Goal: Task Accomplishment & Management: Use online tool/utility

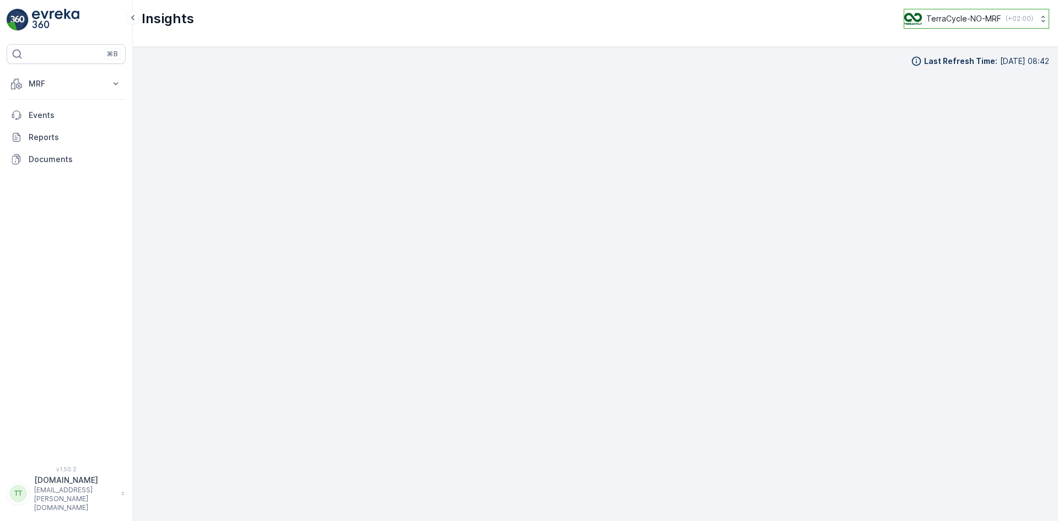
click at [956, 19] on p "TerraCycle-NO-MRF" at bounding box center [963, 18] width 75 height 11
type input "uk"
click at [965, 90] on span "TerraCycle-UK02-Econpro" at bounding box center [979, 84] width 122 height 11
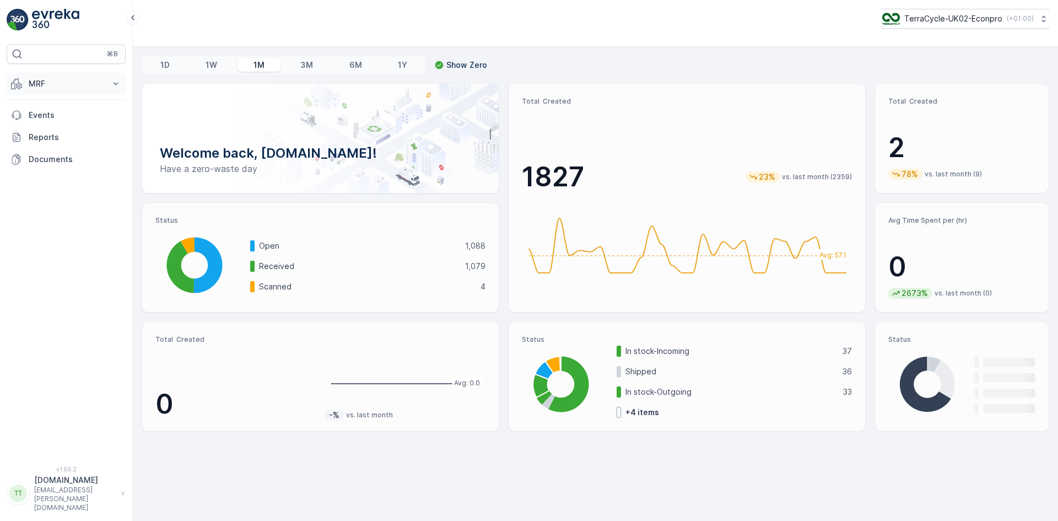
click at [51, 84] on p "MRF" at bounding box center [66, 83] width 75 height 11
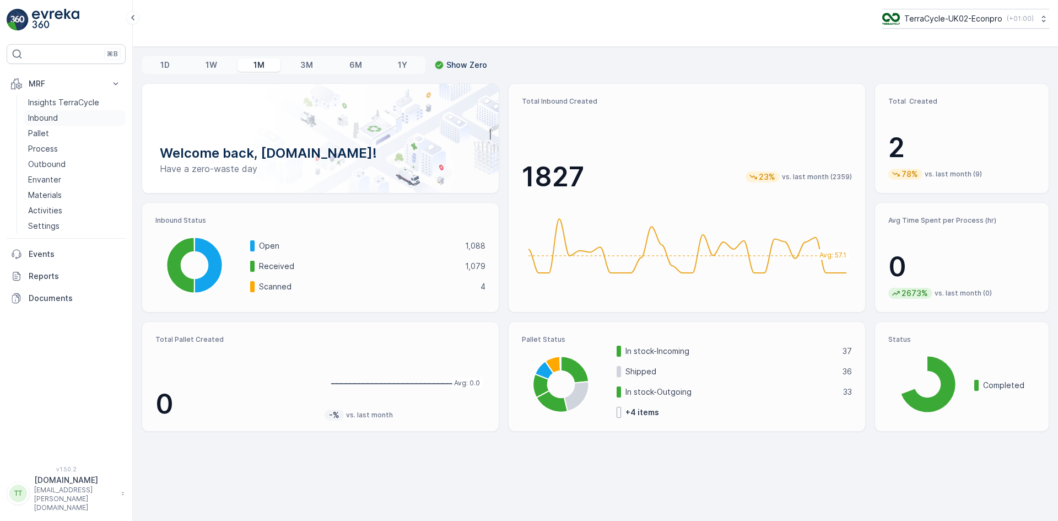
click at [59, 115] on link "Inbound" at bounding box center [75, 117] width 102 height 15
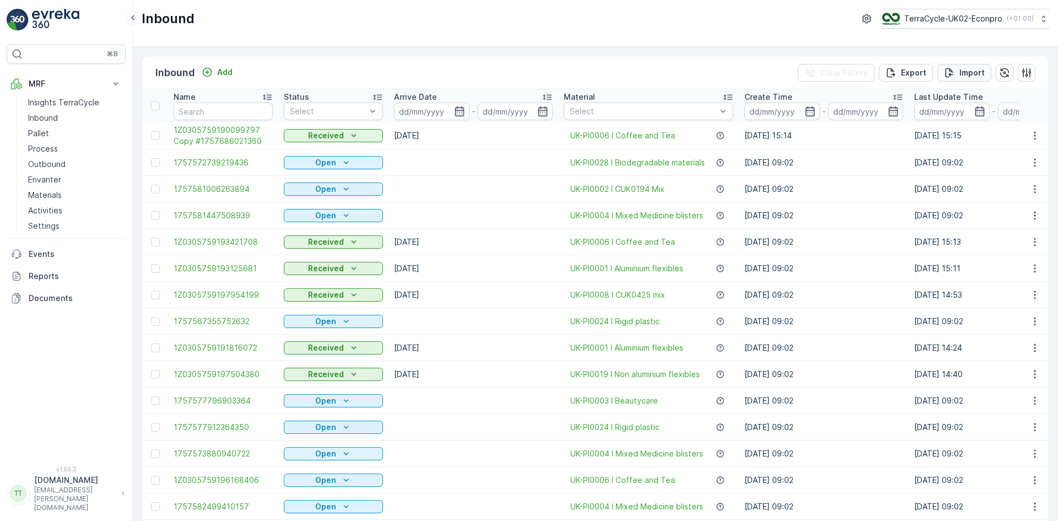
click at [959, 68] on p "Import" at bounding box center [971, 72] width 25 height 11
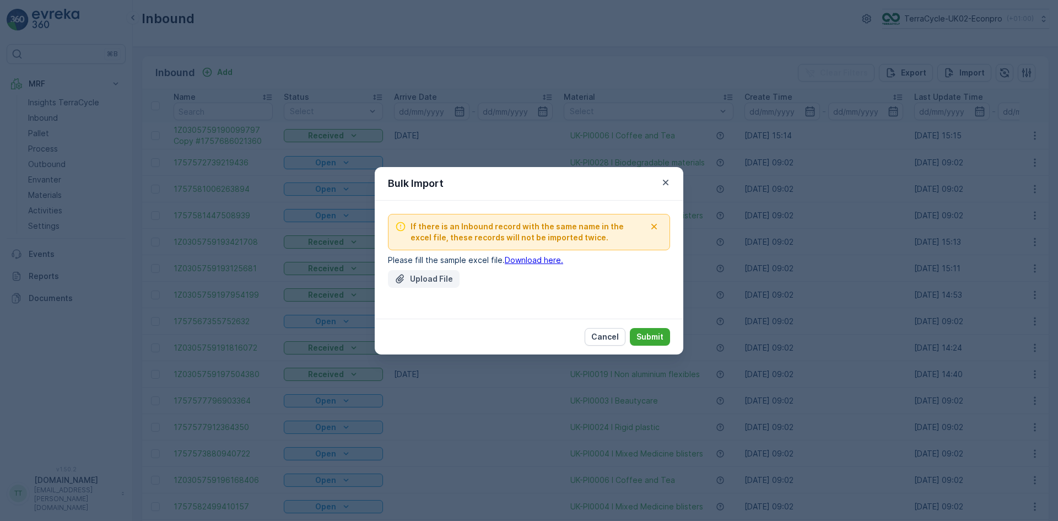
click at [424, 277] on p "Upload File" at bounding box center [431, 278] width 43 height 11
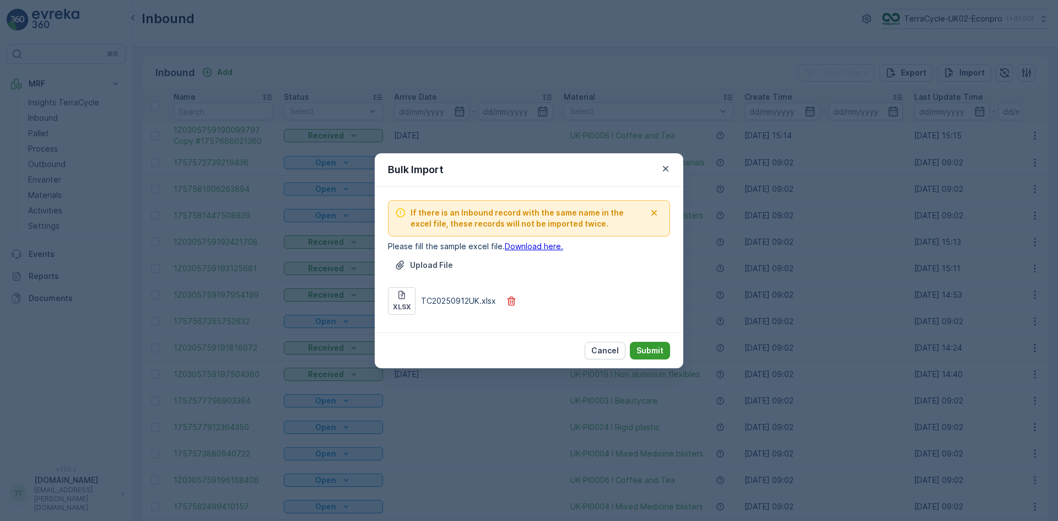
click at [648, 351] on p "Submit" at bounding box center [649, 350] width 27 height 11
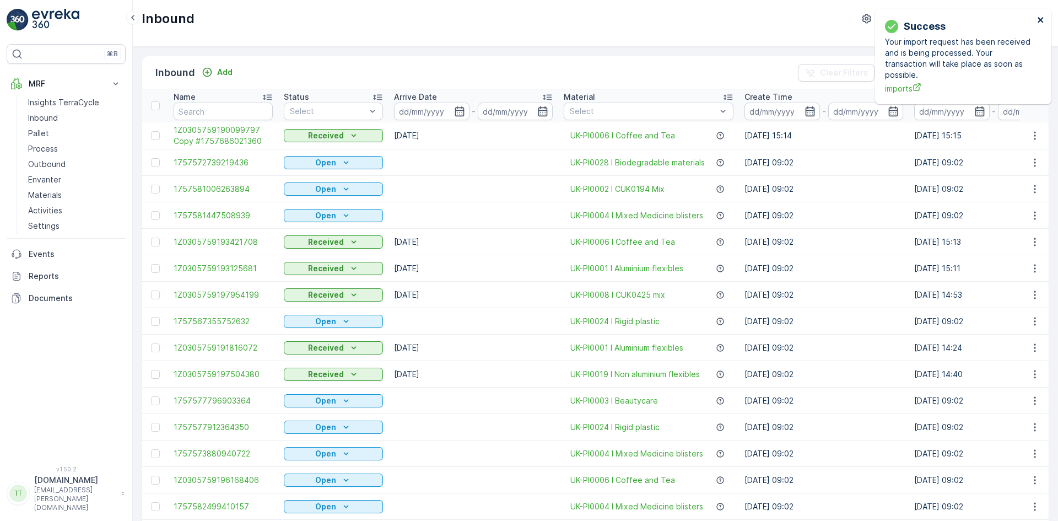
click at [1040, 21] on icon "close" at bounding box center [1041, 19] width 8 height 9
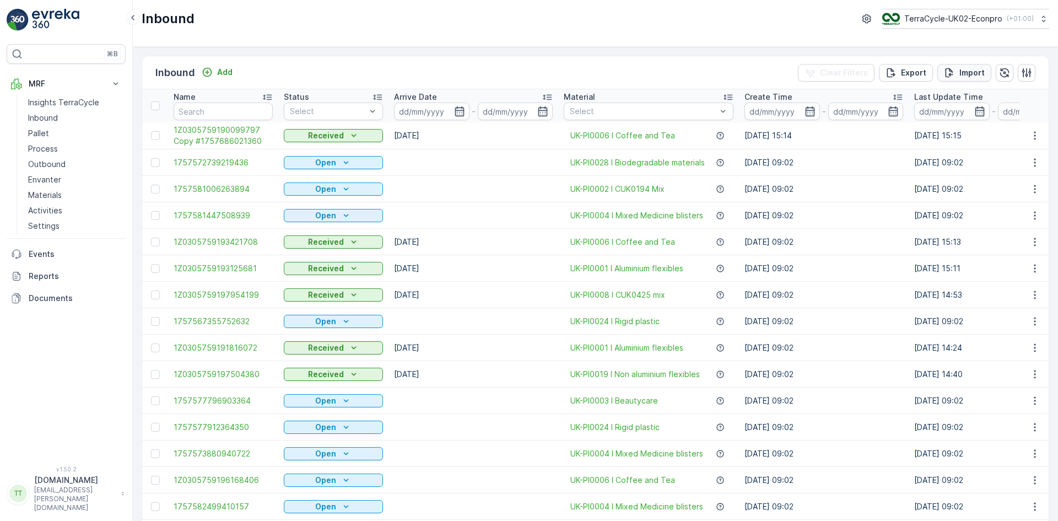
click at [959, 69] on p "Import" at bounding box center [971, 72] width 25 height 11
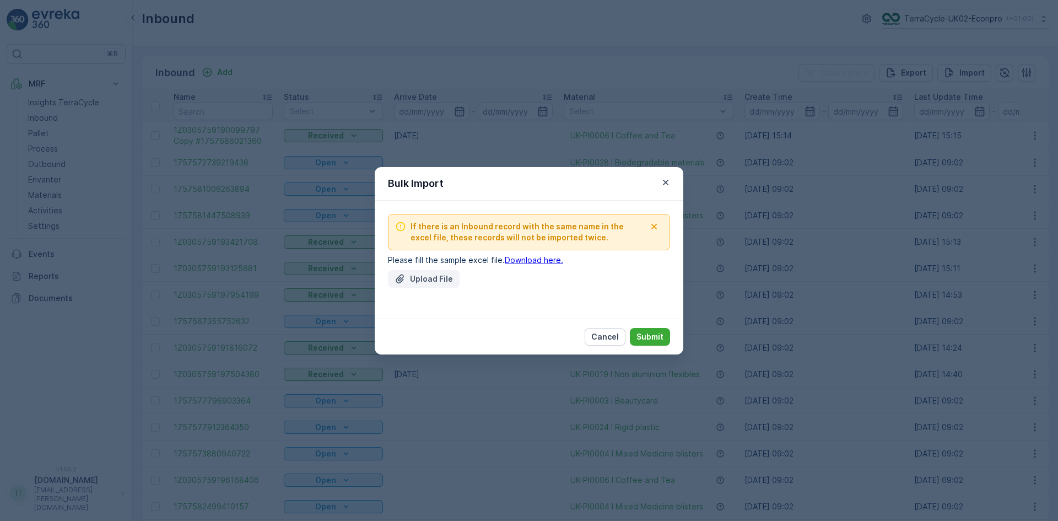
click at [420, 280] on p "Upload File" at bounding box center [431, 278] width 43 height 11
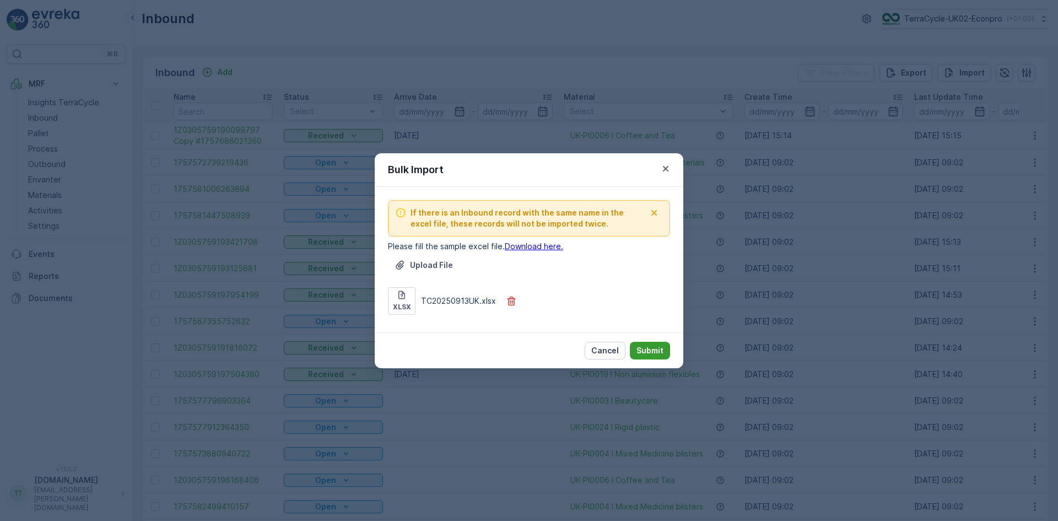
click at [649, 349] on p "Submit" at bounding box center [649, 350] width 27 height 11
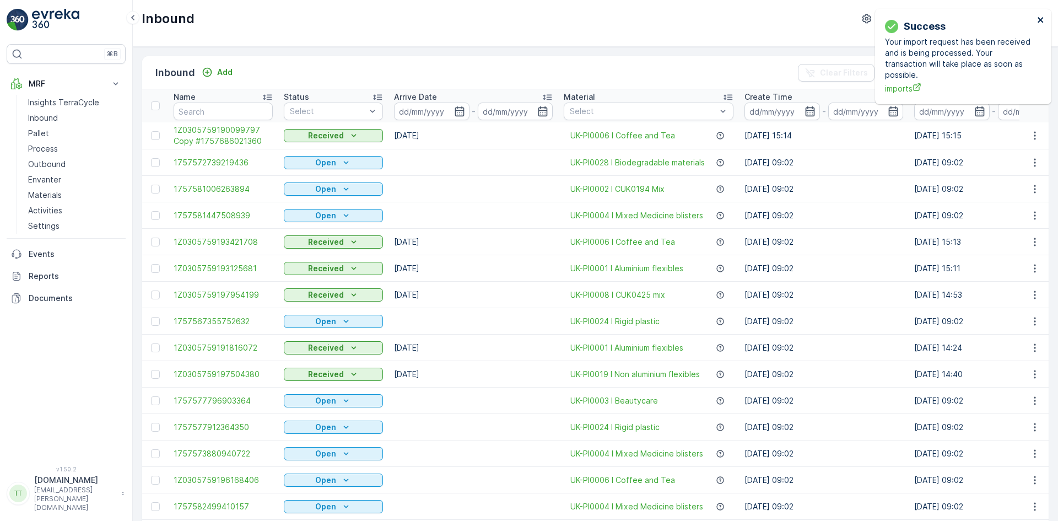
click at [1040, 17] on icon "close" at bounding box center [1041, 19] width 8 height 9
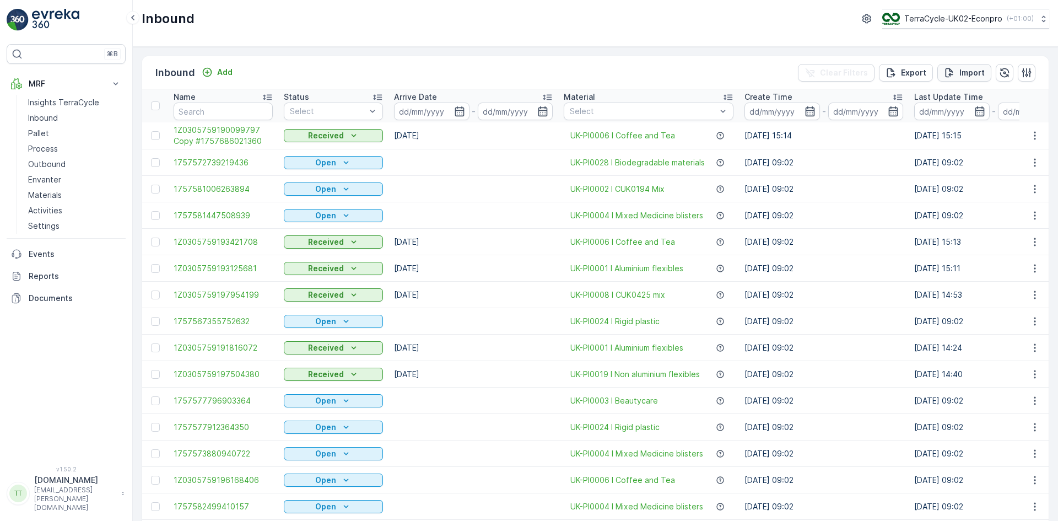
click at [959, 77] on p "Import" at bounding box center [971, 72] width 25 height 11
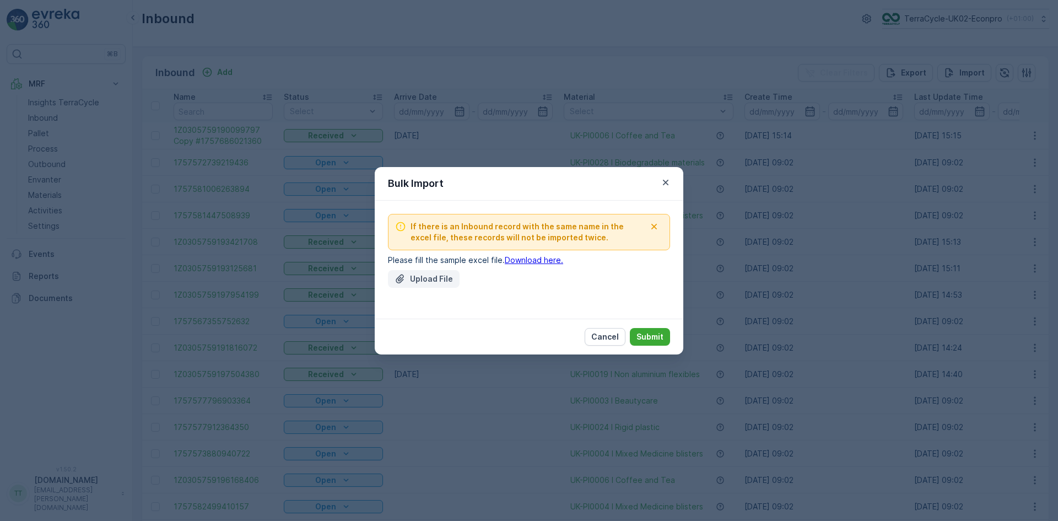
click at [398, 274] on icon "Upload File" at bounding box center [399, 278] width 11 height 11
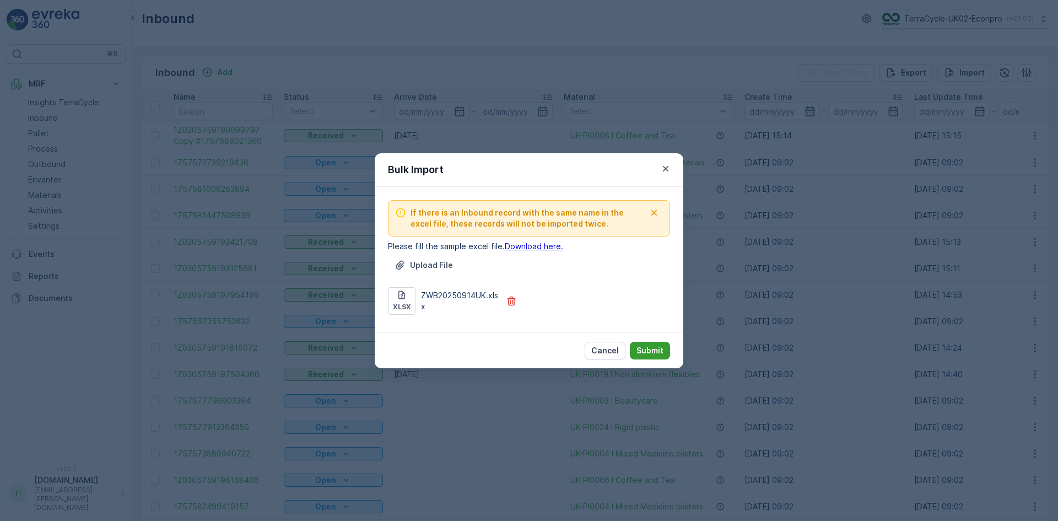
click at [653, 349] on p "Submit" at bounding box center [649, 350] width 27 height 11
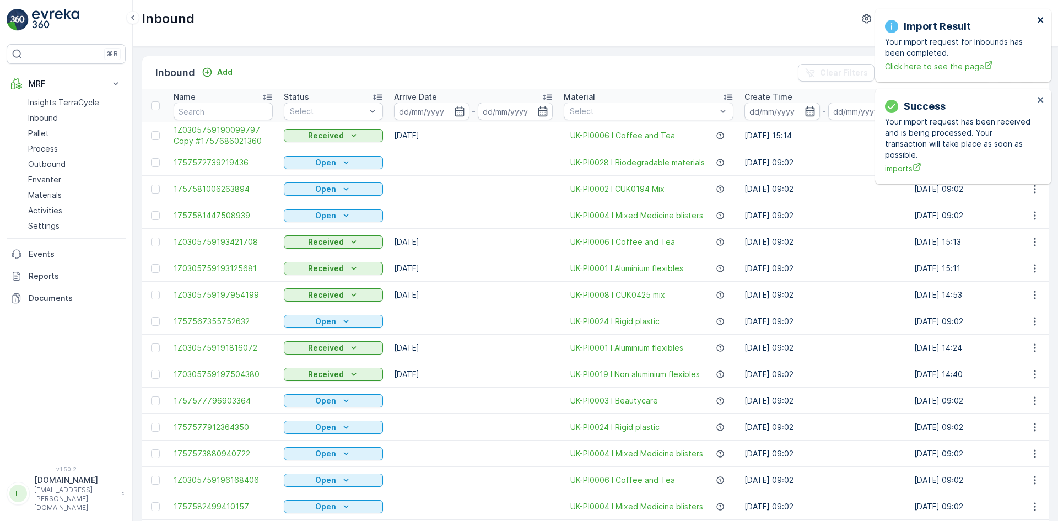
click at [1042, 18] on icon "close" at bounding box center [1040, 20] width 6 height 6
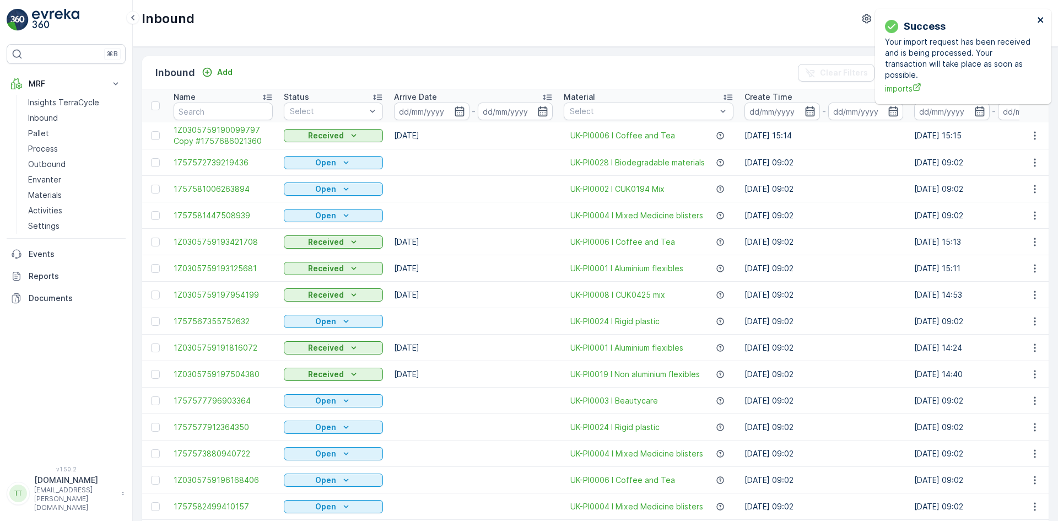
click at [1042, 17] on icon "close" at bounding box center [1041, 19] width 8 height 9
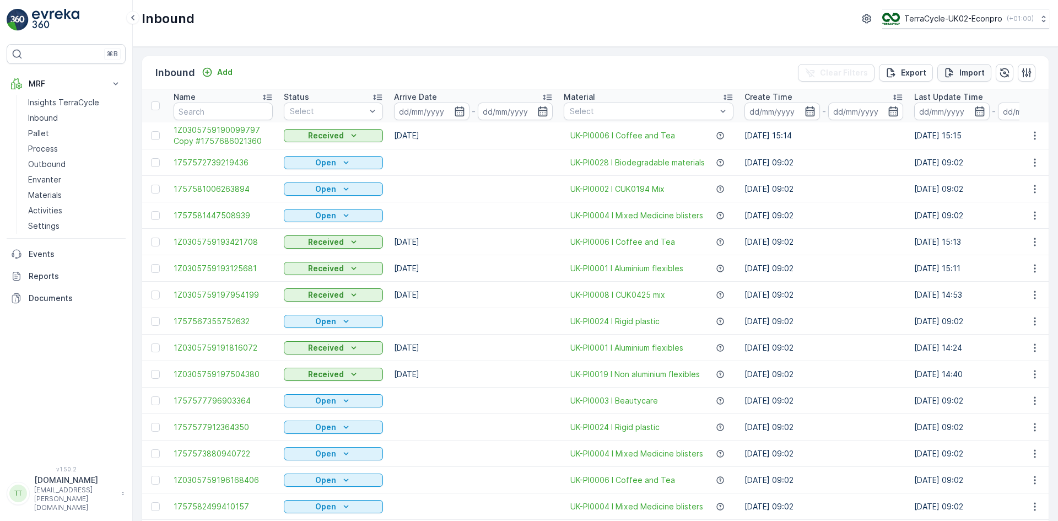
click at [955, 74] on div "Import" at bounding box center [964, 72] width 41 height 11
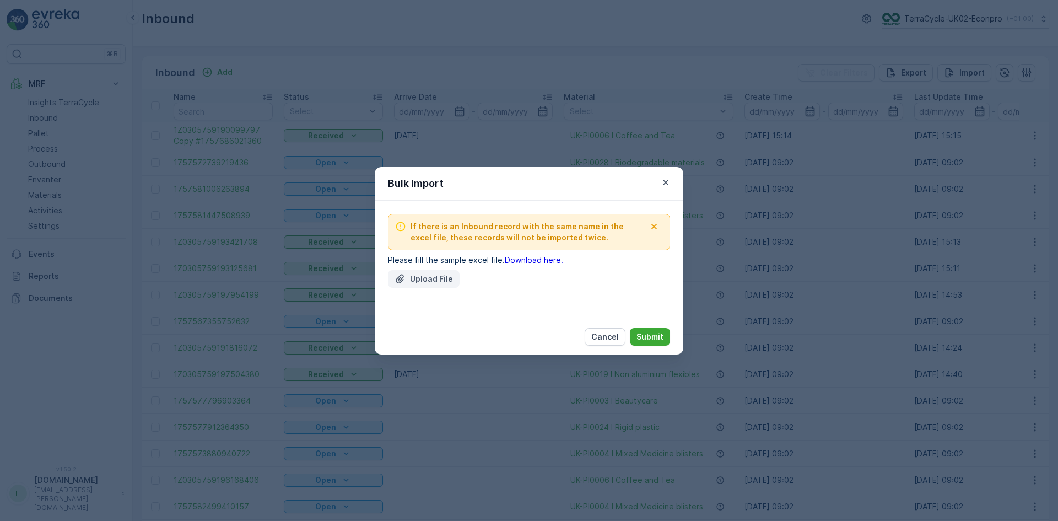
click at [421, 284] on p "Upload File" at bounding box center [431, 278] width 43 height 11
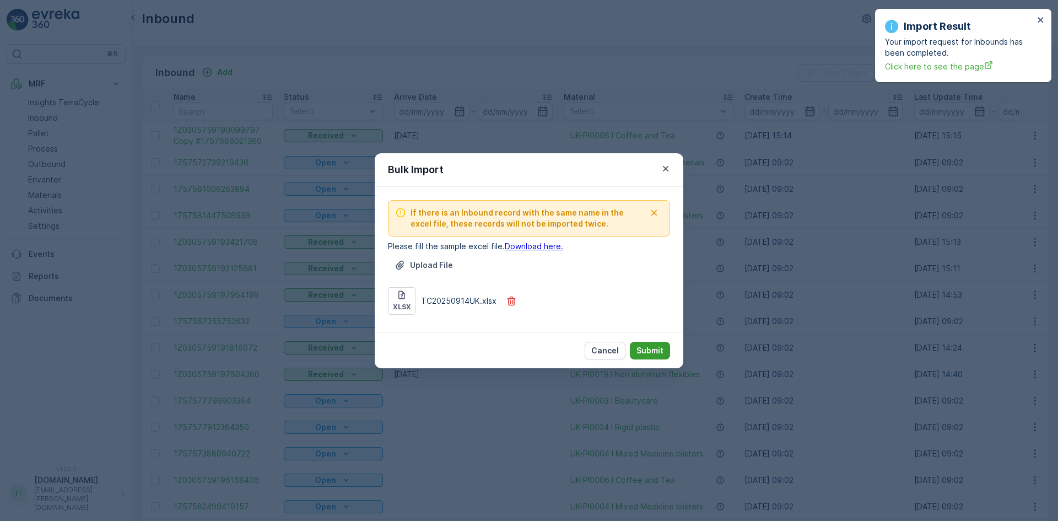
click at [643, 348] on p "Submit" at bounding box center [649, 350] width 27 height 11
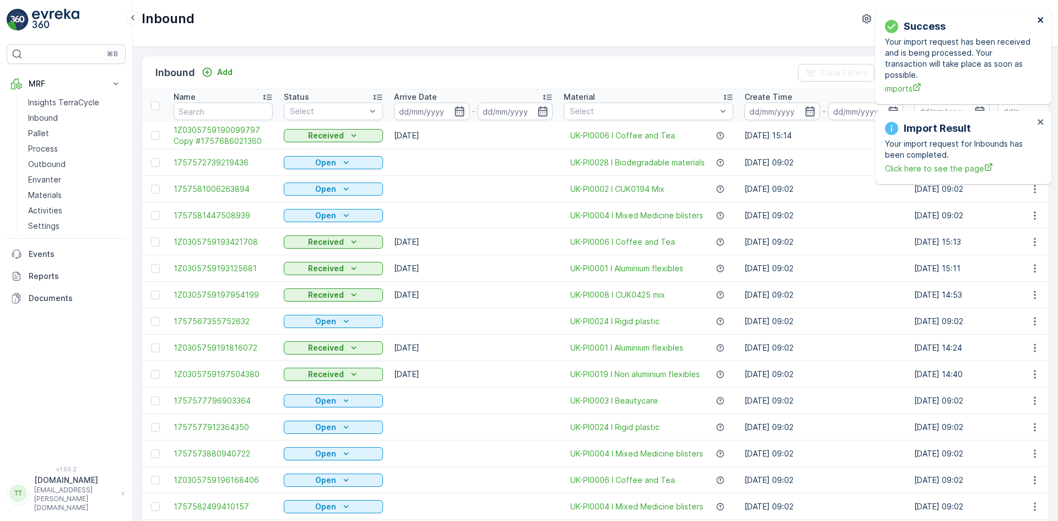
click at [1037, 19] on icon "close" at bounding box center [1041, 19] width 8 height 9
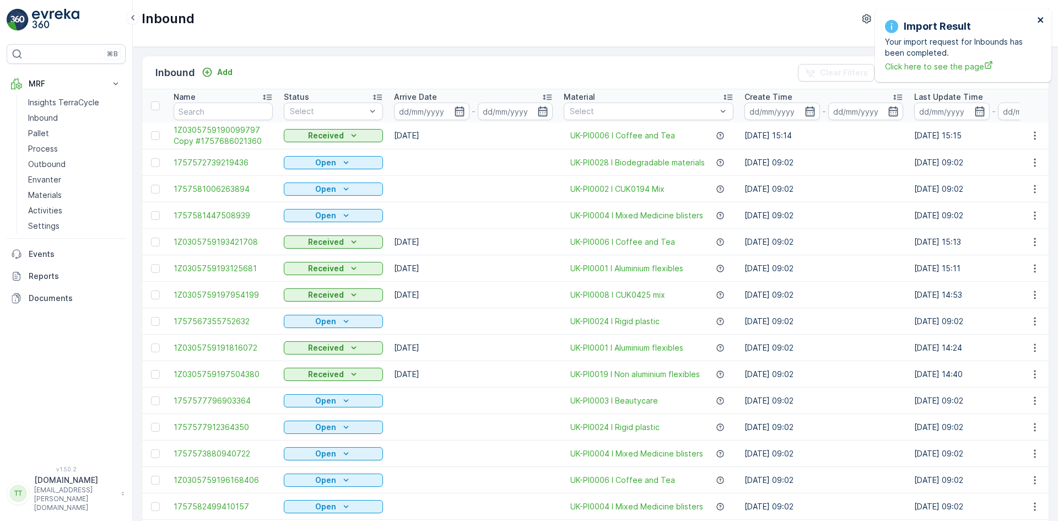
click at [1041, 20] on icon "close" at bounding box center [1040, 20] width 6 height 6
click at [50, 271] on p "Reports" at bounding box center [75, 275] width 93 height 11
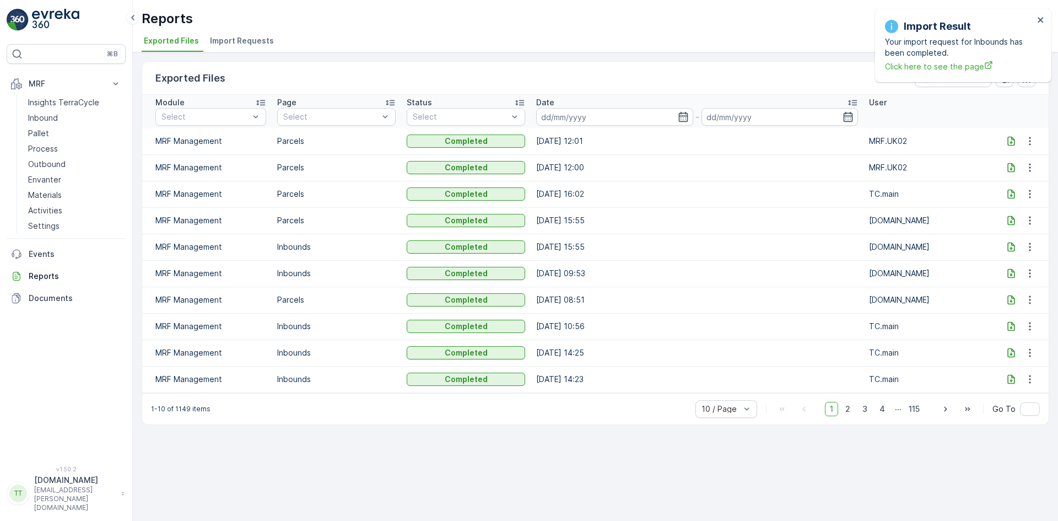
click at [245, 36] on span "Import Requests" at bounding box center [242, 40] width 64 height 11
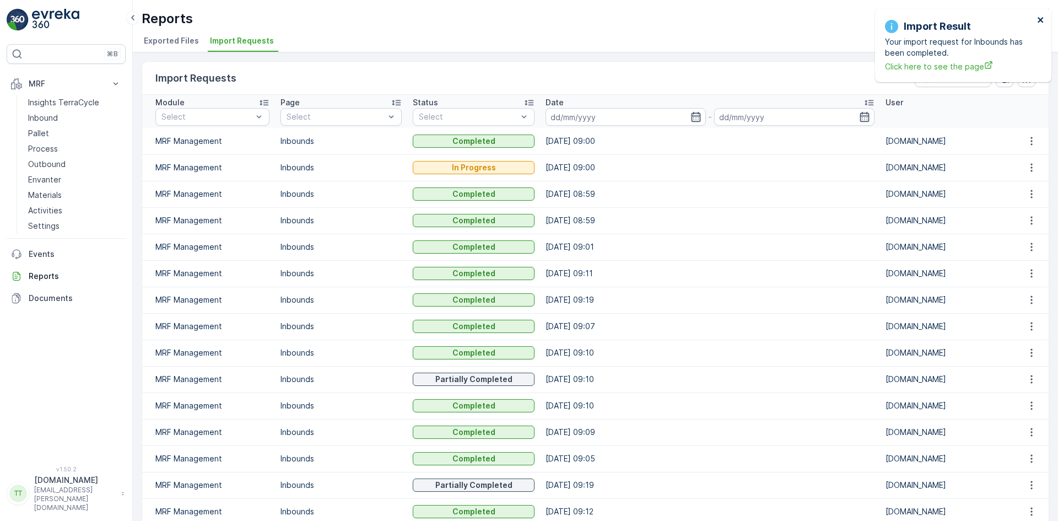
click at [1043, 18] on icon "close" at bounding box center [1041, 19] width 8 height 9
click at [1041, 19] on icon "close" at bounding box center [1040, 20] width 6 height 6
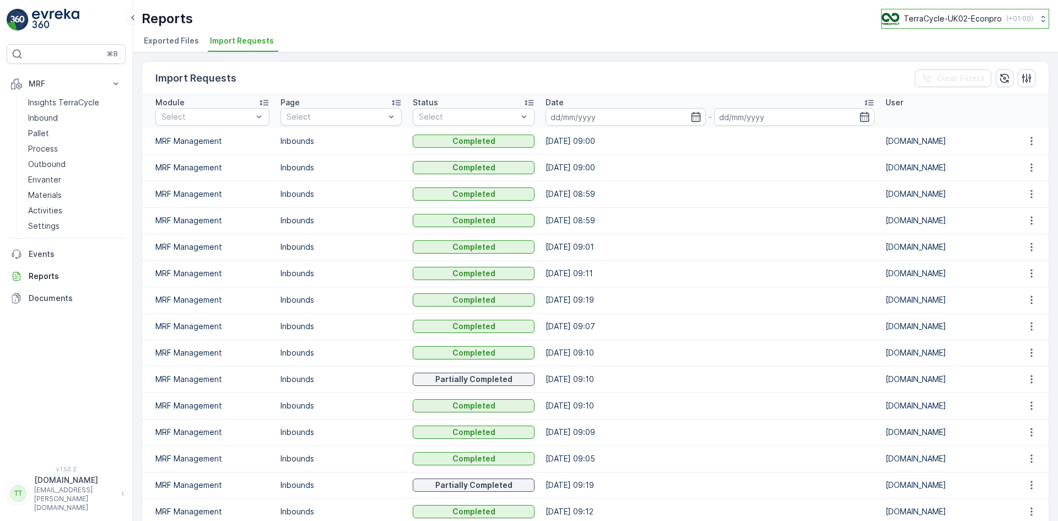
click at [935, 16] on p "TerraCycle-UK02-Econpro" at bounding box center [952, 18] width 98 height 11
type input "fr"
click at [934, 68] on span "TerraCycle- FR02 -MRF" at bounding box center [950, 67] width 123 height 11
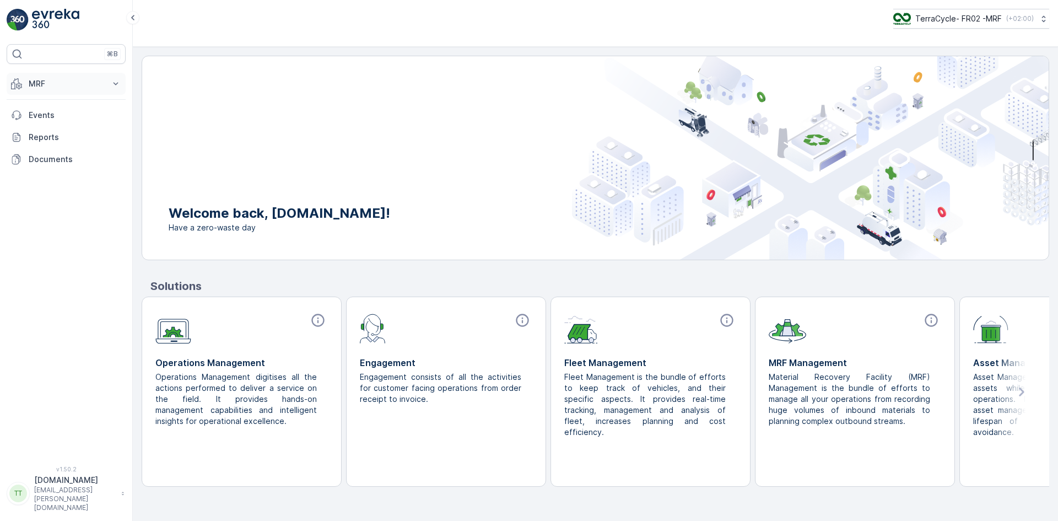
click at [42, 84] on p "MRF" at bounding box center [66, 83] width 75 height 11
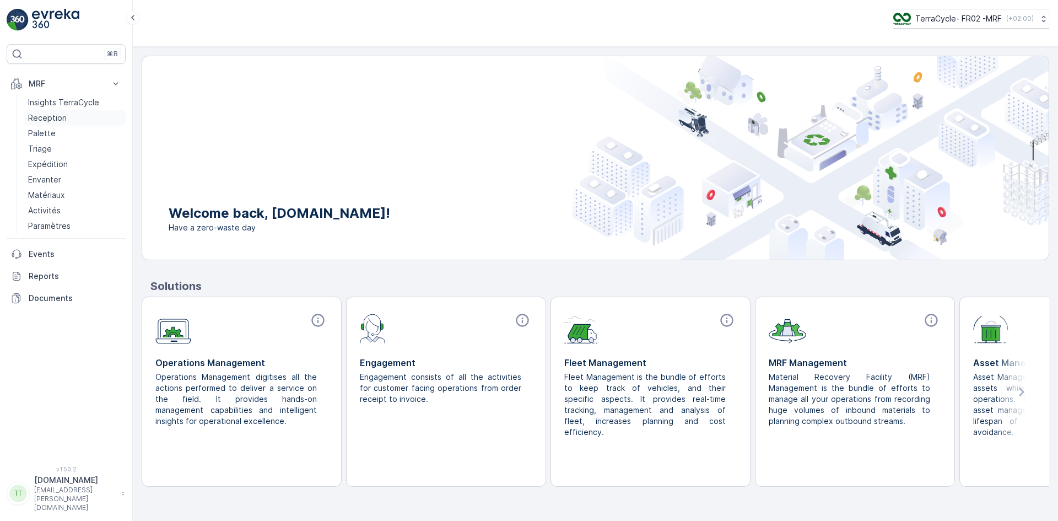
click at [56, 118] on p "Reception" at bounding box center [47, 117] width 39 height 11
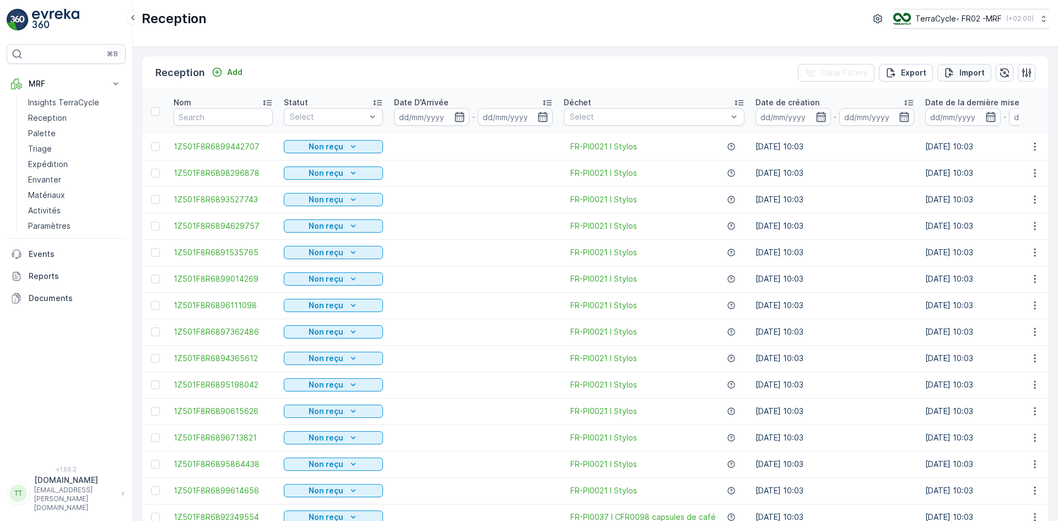
click at [967, 73] on p "Import" at bounding box center [971, 72] width 25 height 11
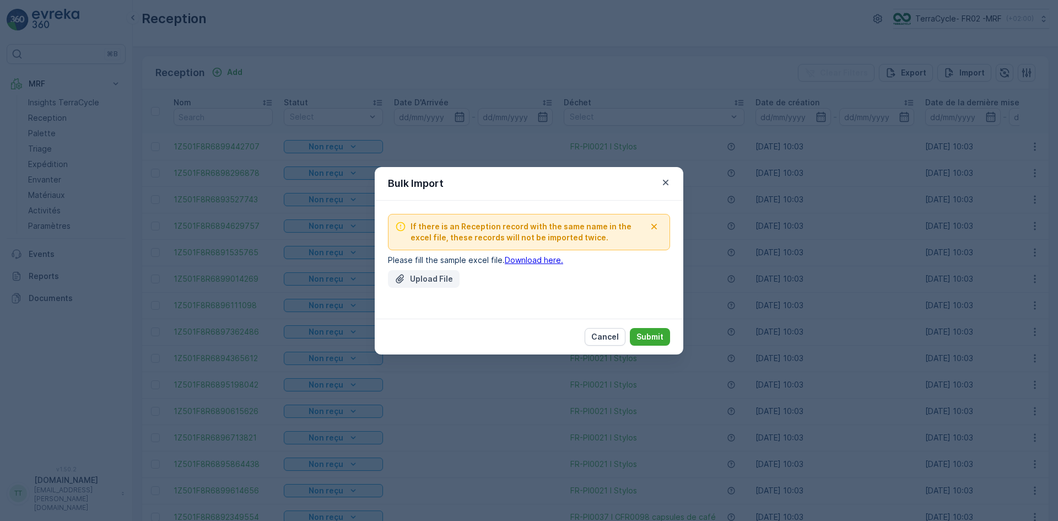
click at [417, 281] on p "Upload File" at bounding box center [431, 278] width 43 height 11
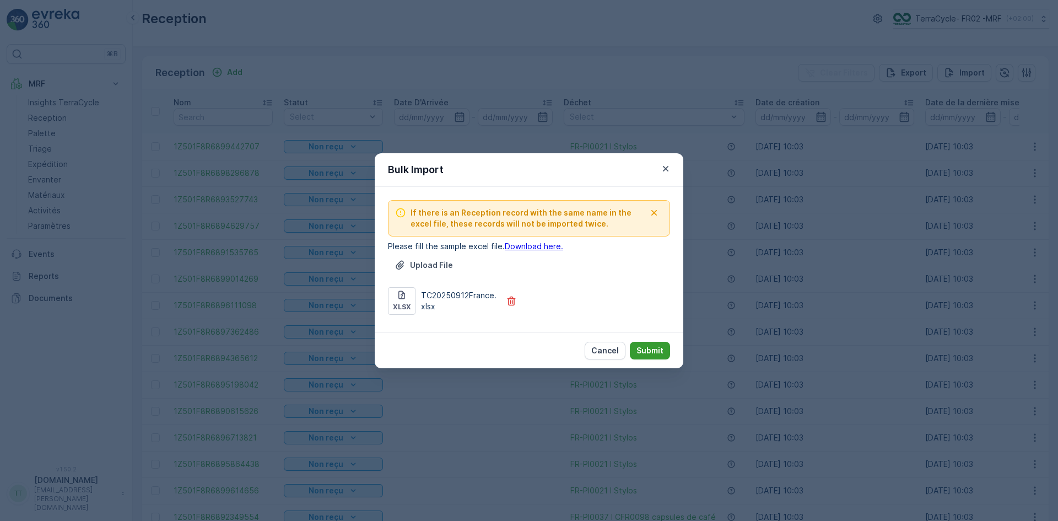
click at [643, 348] on p "Submit" at bounding box center [649, 350] width 27 height 11
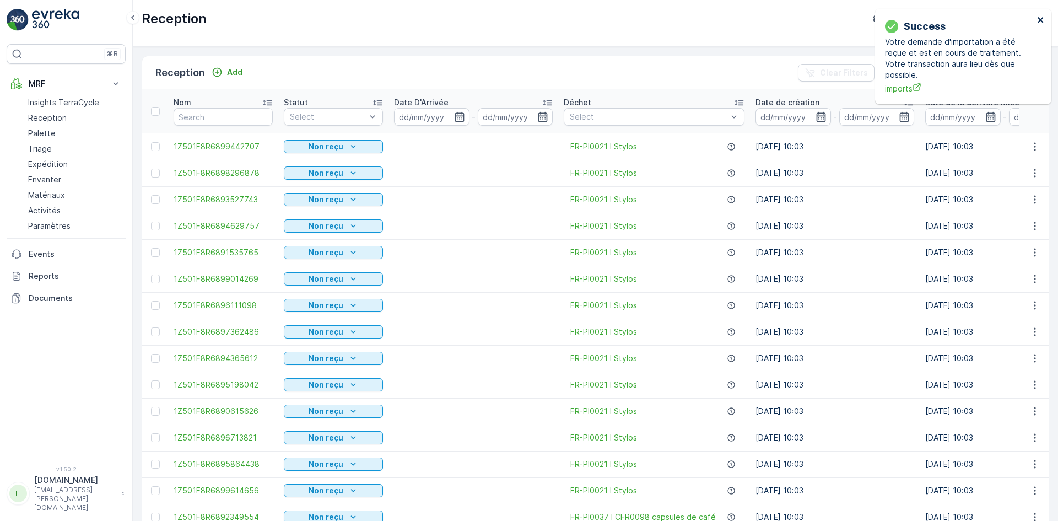
click at [1041, 18] on icon "close" at bounding box center [1041, 19] width 8 height 9
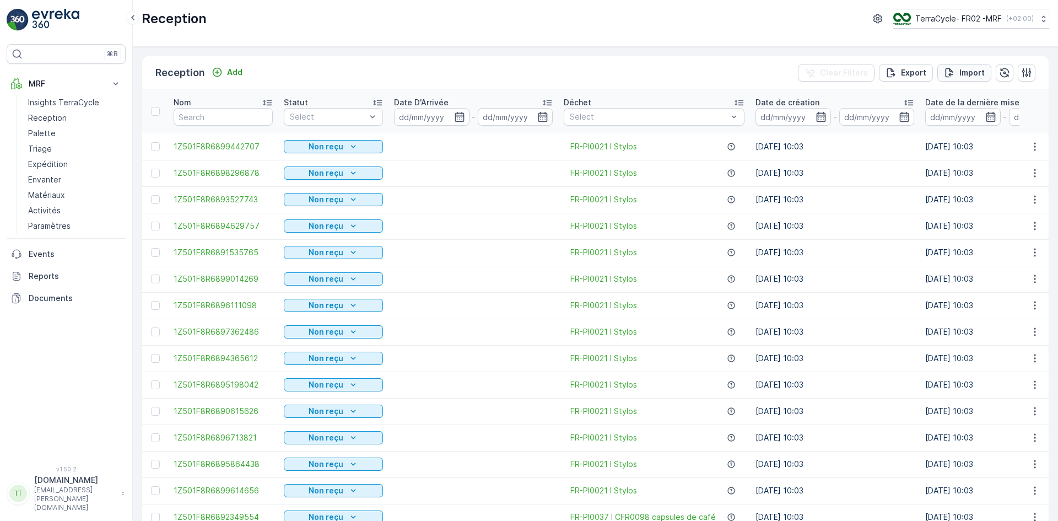
click at [965, 73] on p "Import" at bounding box center [971, 72] width 25 height 11
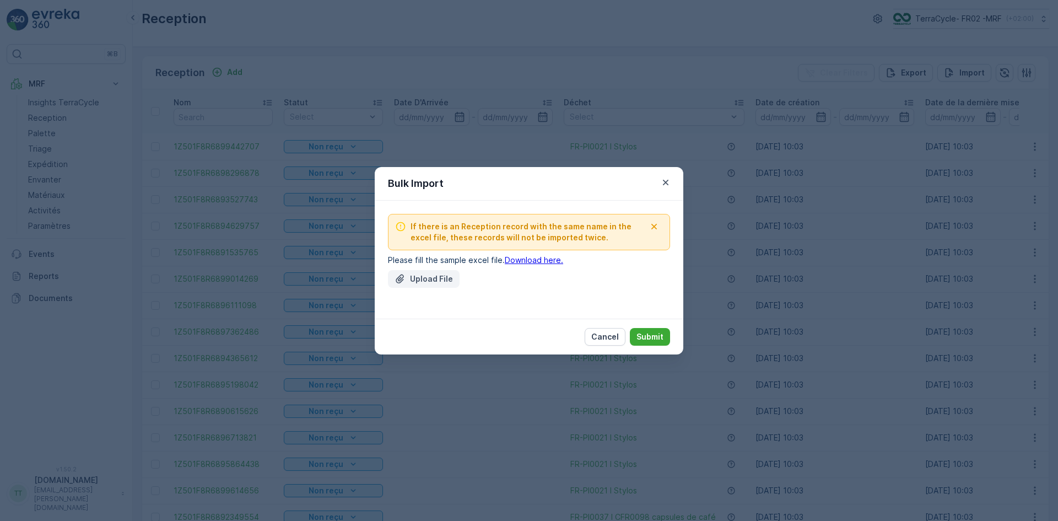
click at [423, 276] on p "Upload File" at bounding box center [431, 278] width 43 height 11
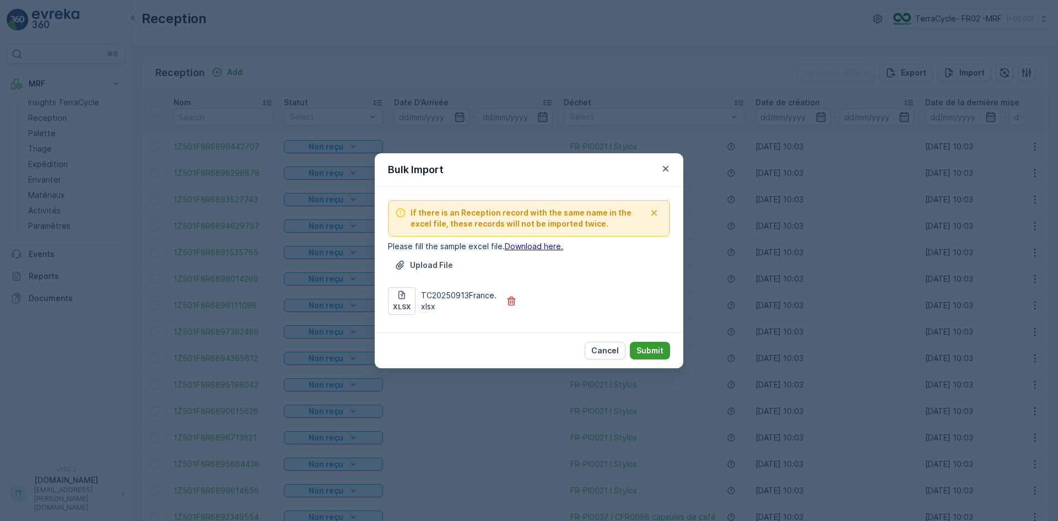
click at [661, 349] on p "Submit" at bounding box center [649, 350] width 27 height 11
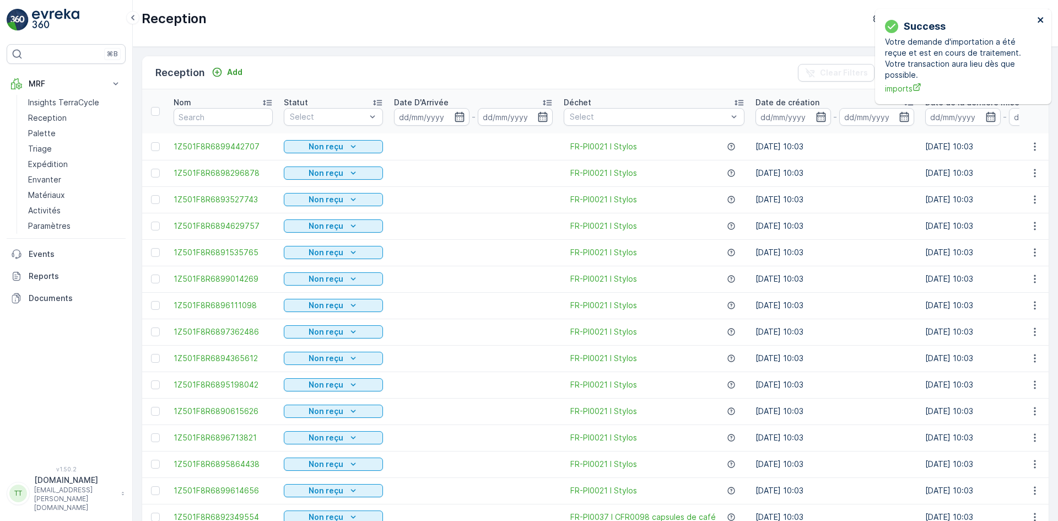
click at [1041, 20] on icon "close" at bounding box center [1040, 20] width 6 height 6
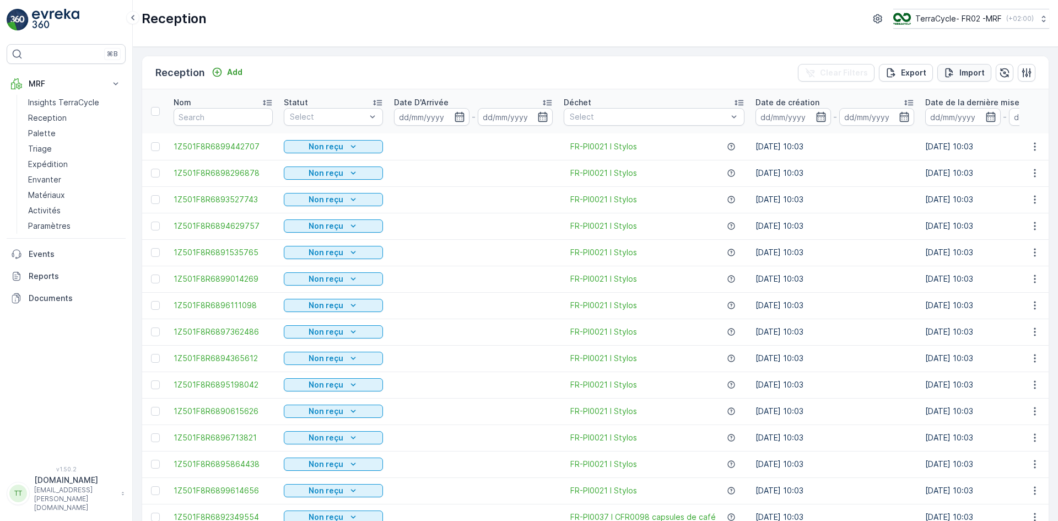
click at [966, 73] on p "Import" at bounding box center [971, 72] width 25 height 11
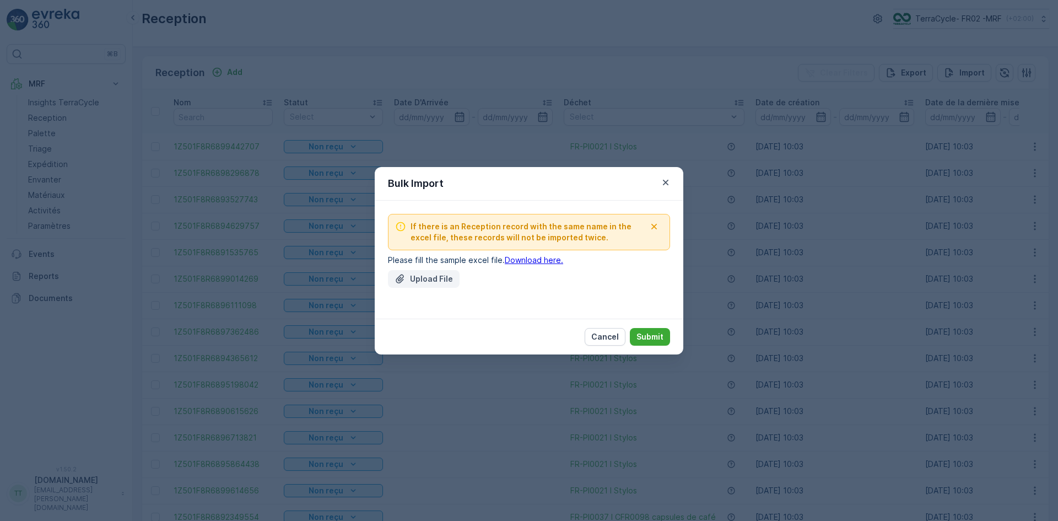
click at [413, 279] on p "Upload File" at bounding box center [431, 278] width 43 height 11
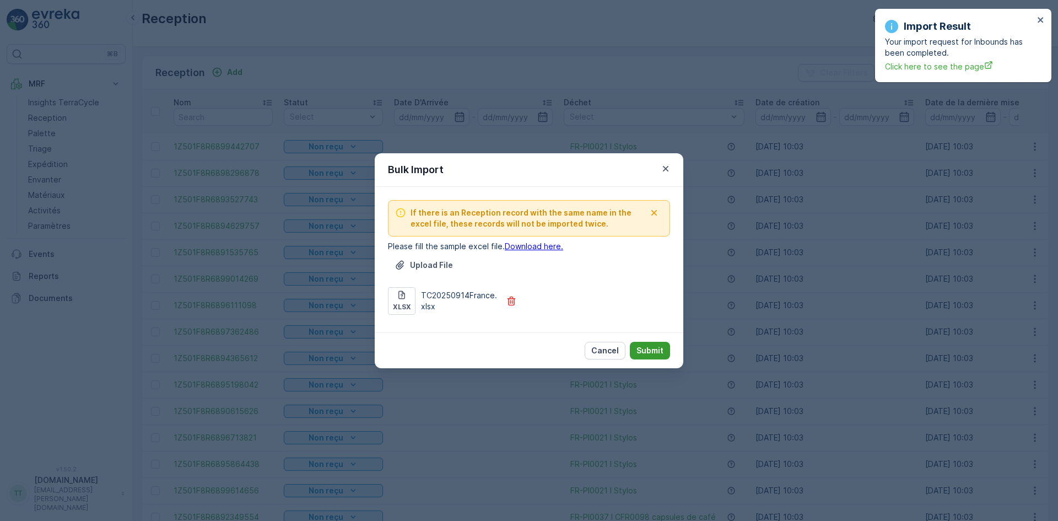
click at [651, 350] on p "Submit" at bounding box center [649, 350] width 27 height 11
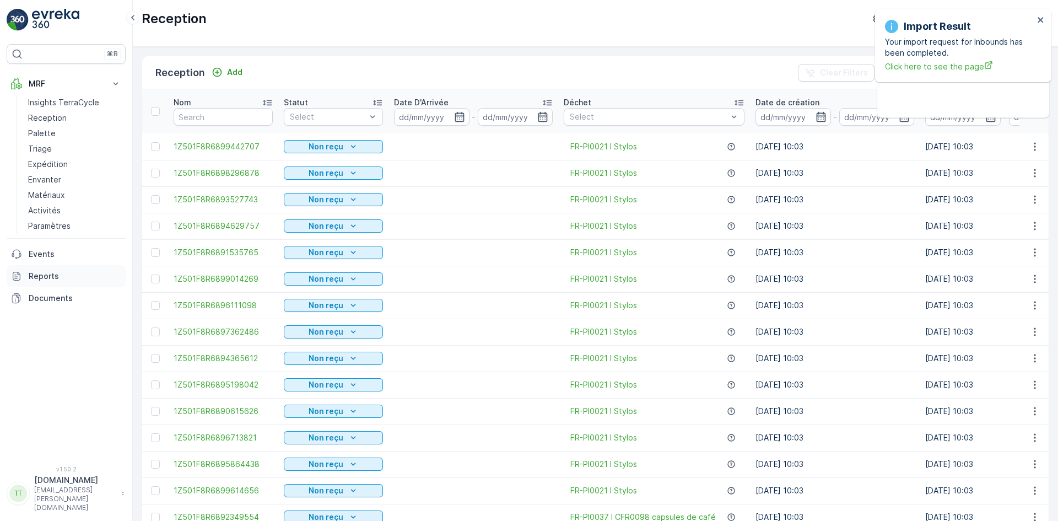
click at [39, 269] on link "Reports" at bounding box center [66, 276] width 119 height 22
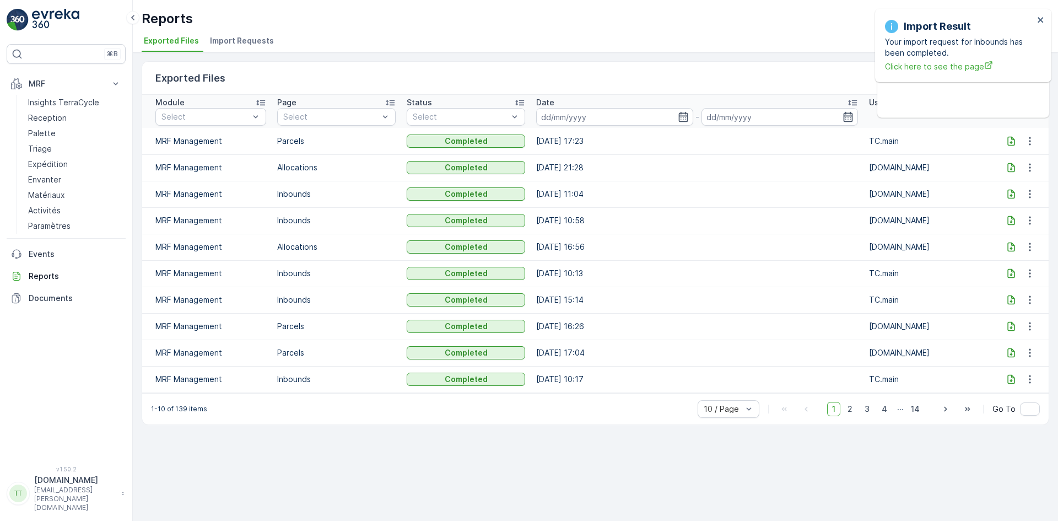
click at [228, 41] on span "Import Requests" at bounding box center [242, 40] width 64 height 11
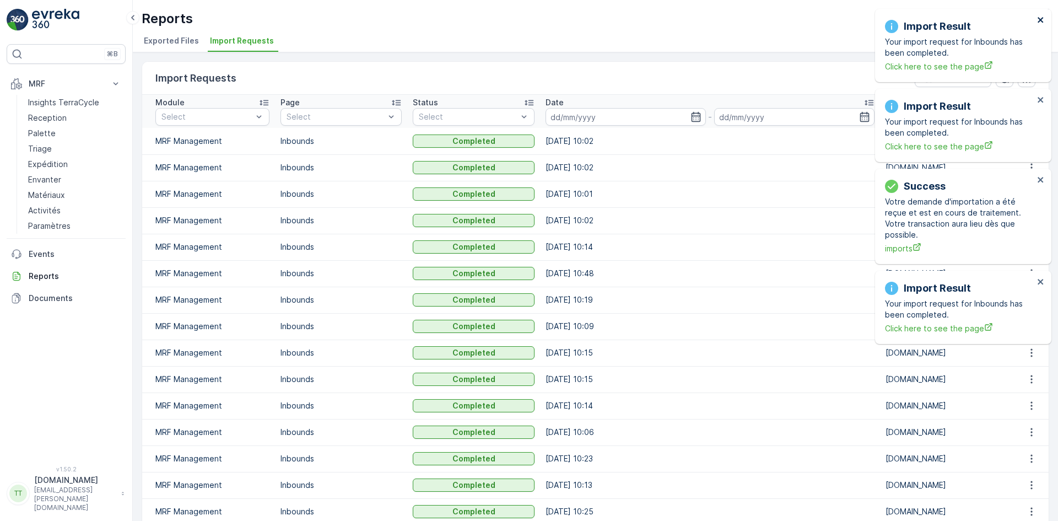
click at [1043, 18] on icon "close" at bounding box center [1041, 19] width 8 height 9
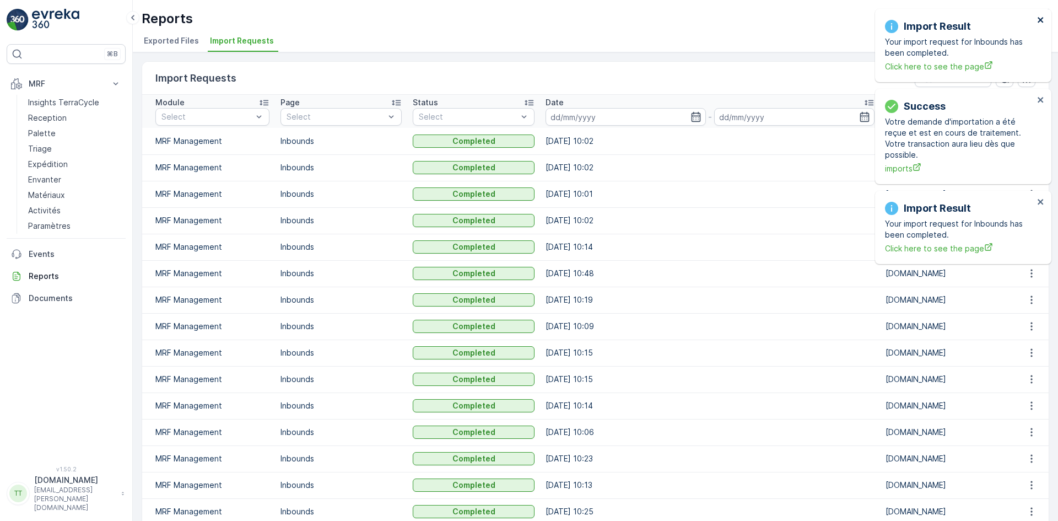
click at [1044, 18] on icon "close" at bounding box center [1041, 19] width 8 height 9
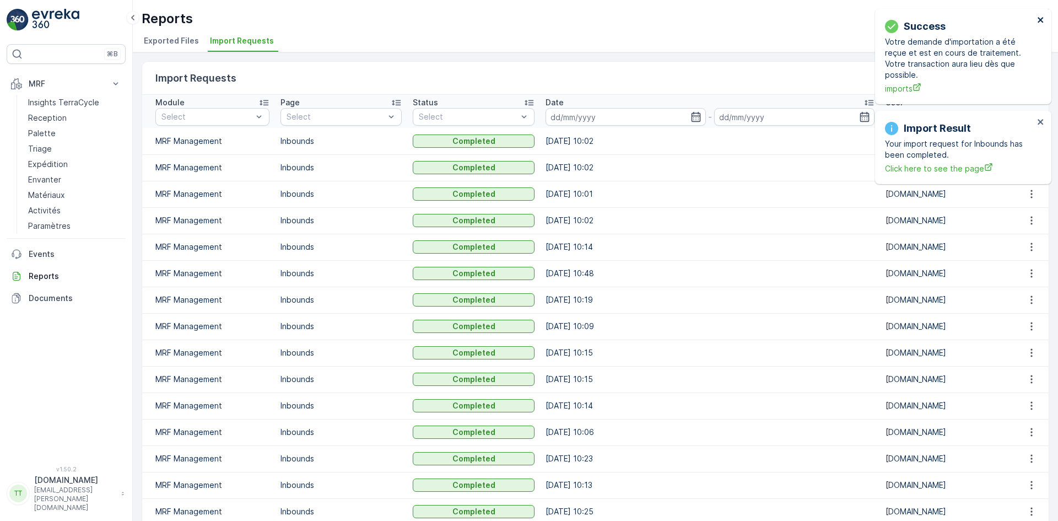
click at [1044, 18] on icon "close" at bounding box center [1041, 19] width 8 height 9
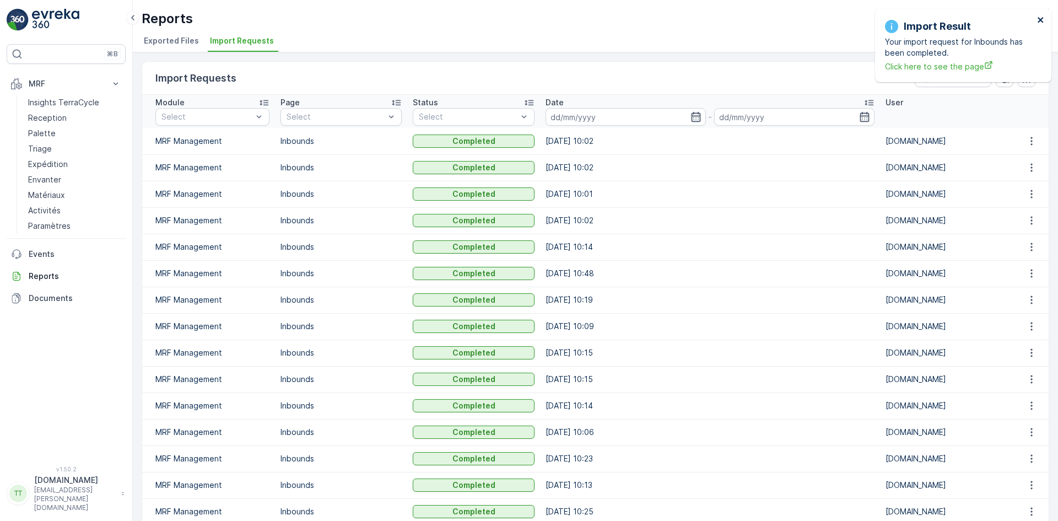
click at [1041, 18] on icon "close" at bounding box center [1041, 19] width 8 height 9
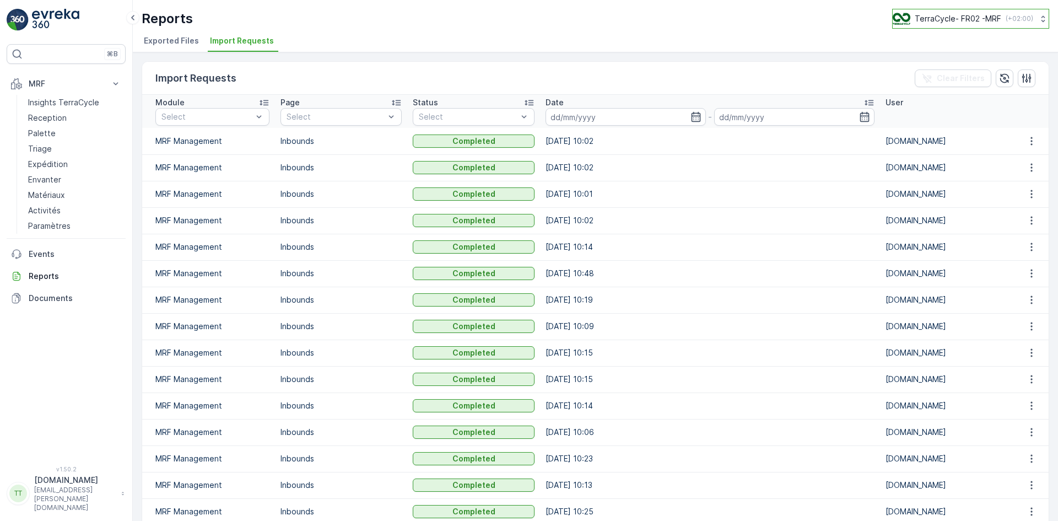
click at [937, 18] on p "TerraCycle- FR02 -MRF" at bounding box center [957, 18] width 86 height 11
type input "nl"
click at [929, 74] on span "Europe/Amsterdam (+02:00)" at bounding box center [961, 77] width 123 height 9
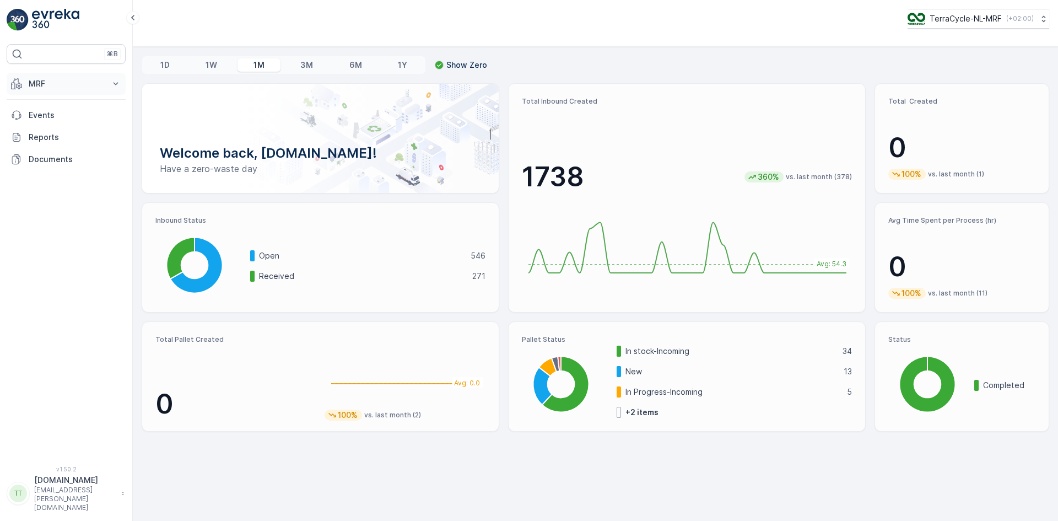
click at [48, 80] on p "MRF" at bounding box center [66, 83] width 75 height 11
click at [55, 114] on p "Inbound" at bounding box center [43, 117] width 30 height 11
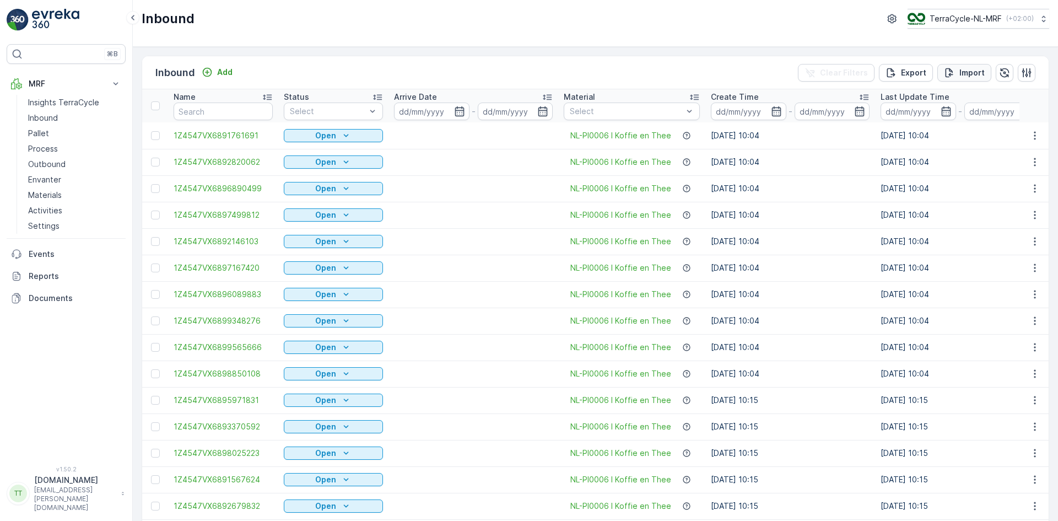
click at [975, 72] on p "Import" at bounding box center [971, 72] width 25 height 11
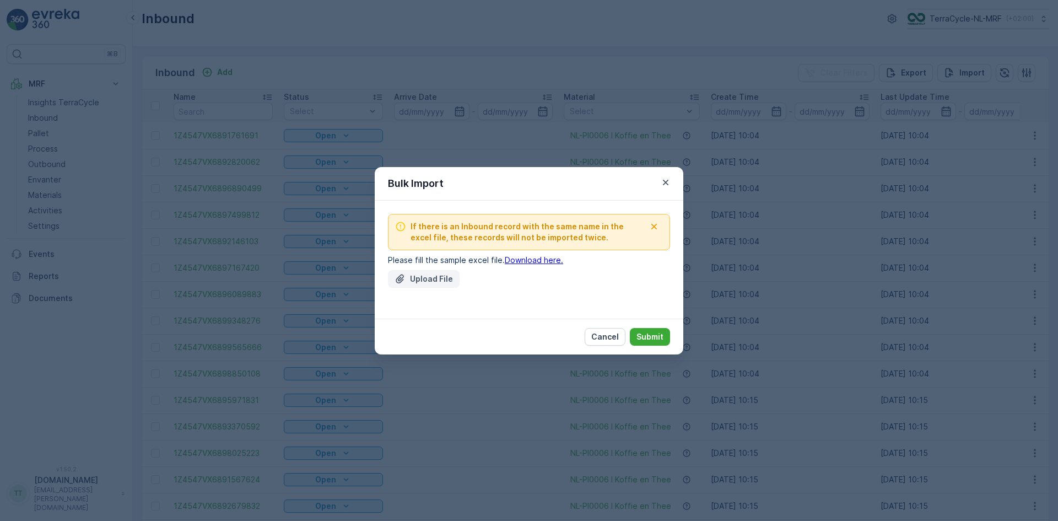
click at [430, 279] on p "Upload File" at bounding box center [431, 278] width 43 height 11
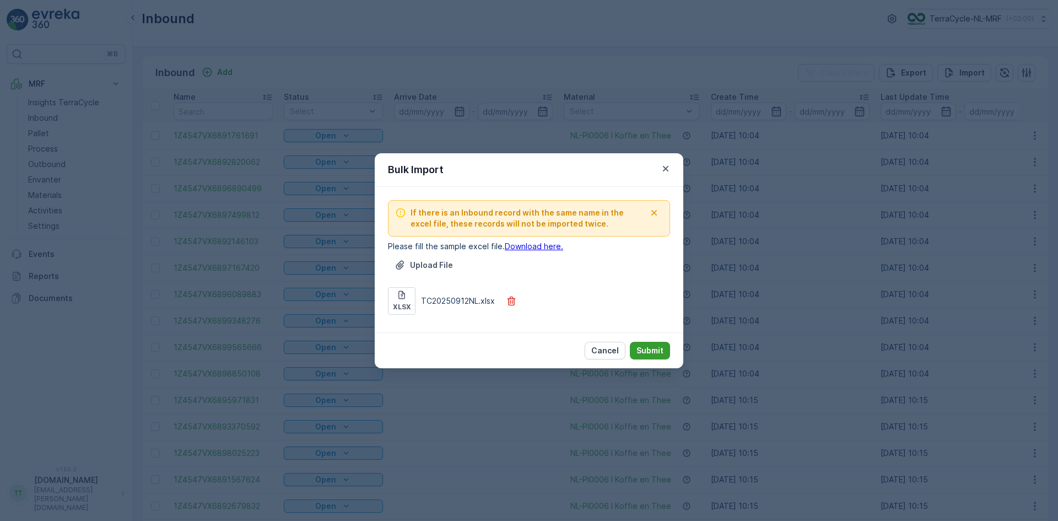
click at [652, 352] on p "Submit" at bounding box center [649, 350] width 27 height 11
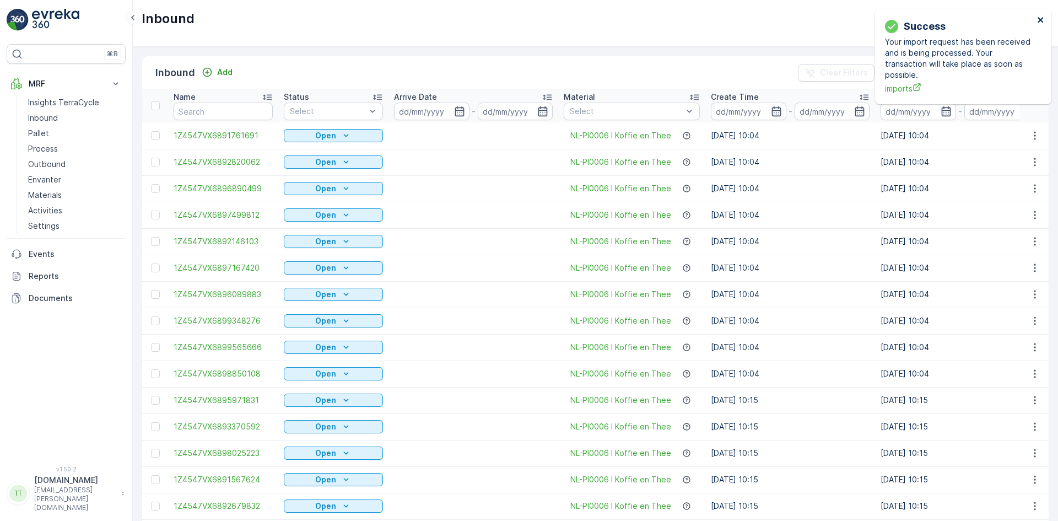
click at [1042, 19] on icon "close" at bounding box center [1041, 19] width 8 height 9
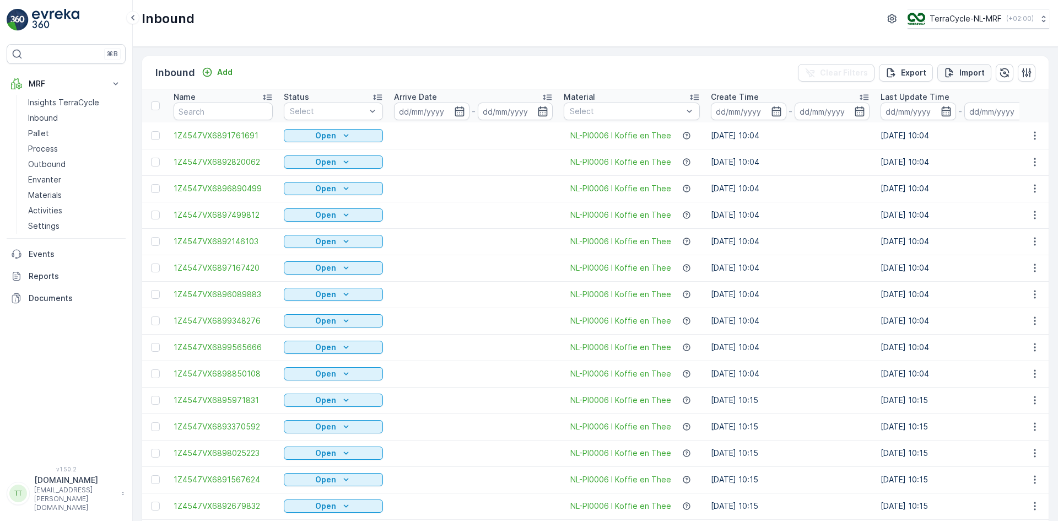
click at [963, 71] on p "Import" at bounding box center [971, 72] width 25 height 11
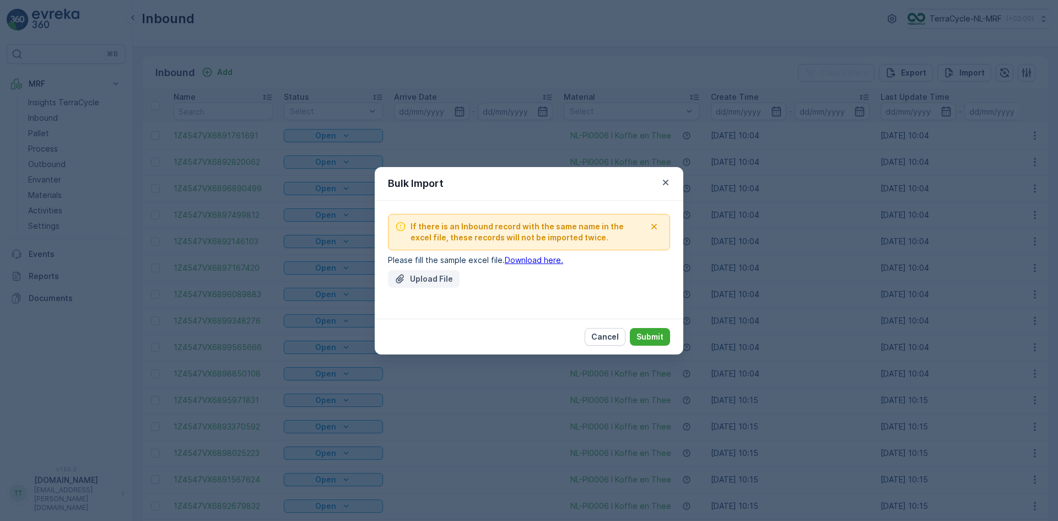
click at [411, 272] on button "Upload File" at bounding box center [424, 279] width 72 height 18
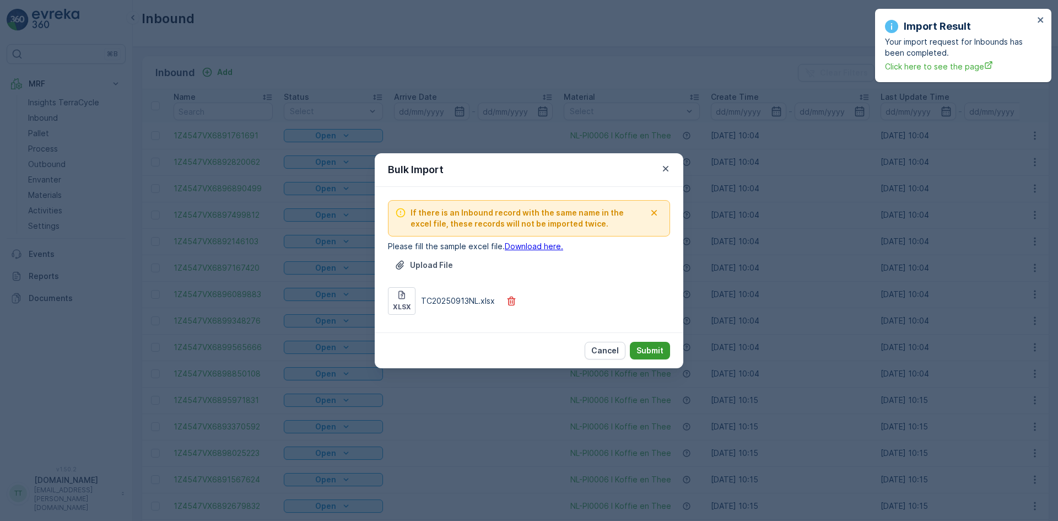
click at [650, 352] on p "Submit" at bounding box center [649, 350] width 27 height 11
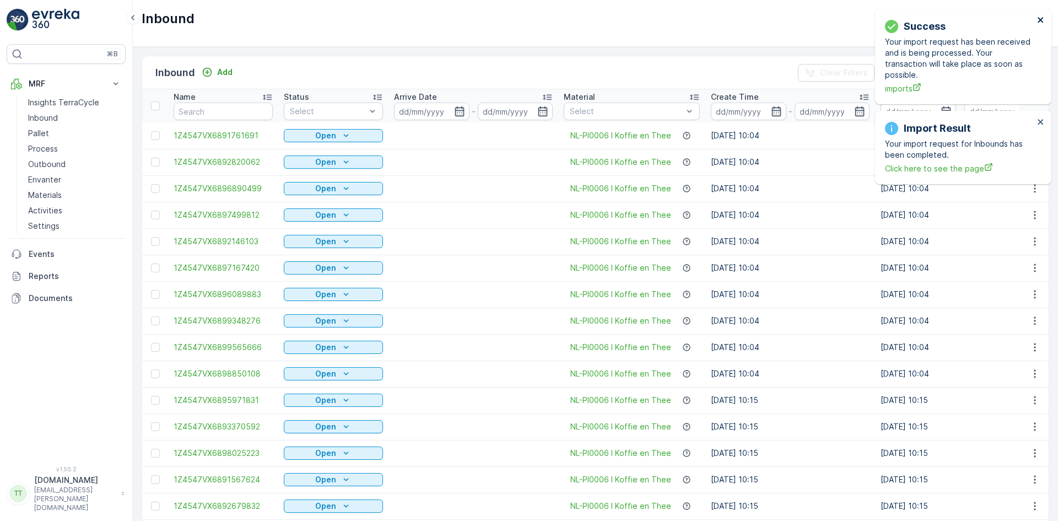
click at [1039, 19] on icon "close" at bounding box center [1040, 20] width 6 height 6
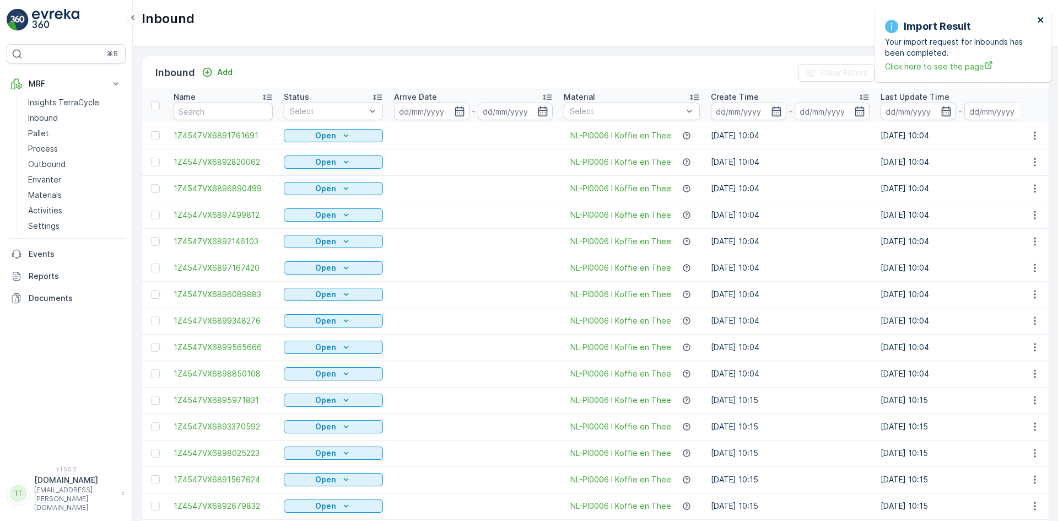
click at [1039, 19] on icon "close" at bounding box center [1040, 20] width 6 height 6
click at [962, 69] on p "Import" at bounding box center [971, 72] width 25 height 11
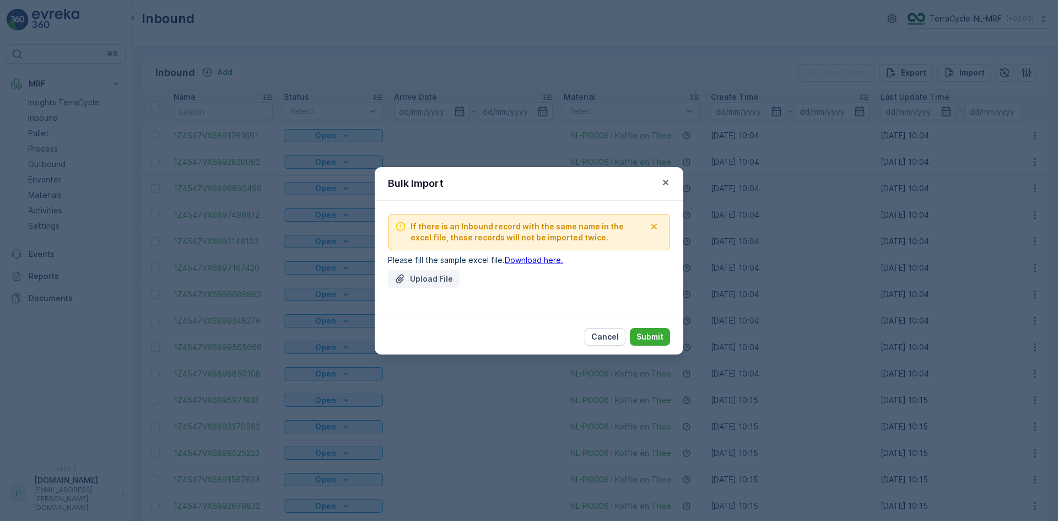
click at [423, 272] on button "Upload File" at bounding box center [424, 279] width 72 height 18
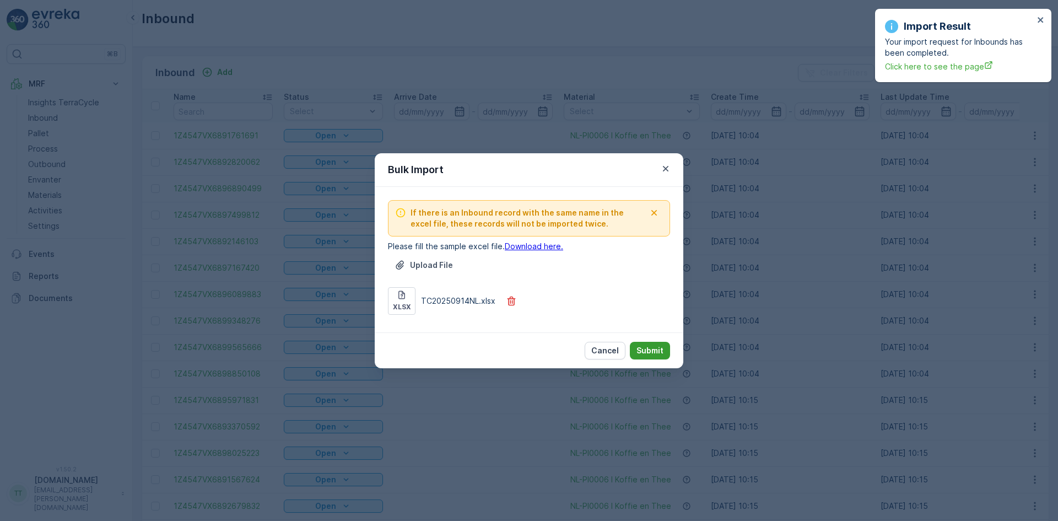
click at [658, 355] on p "Submit" at bounding box center [649, 350] width 27 height 11
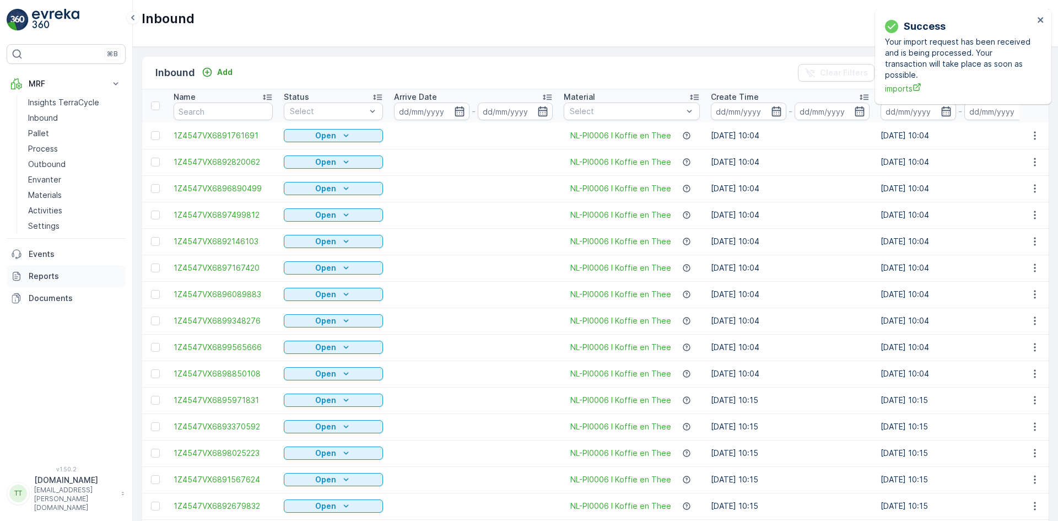
click at [47, 272] on p "Reports" at bounding box center [75, 275] width 93 height 11
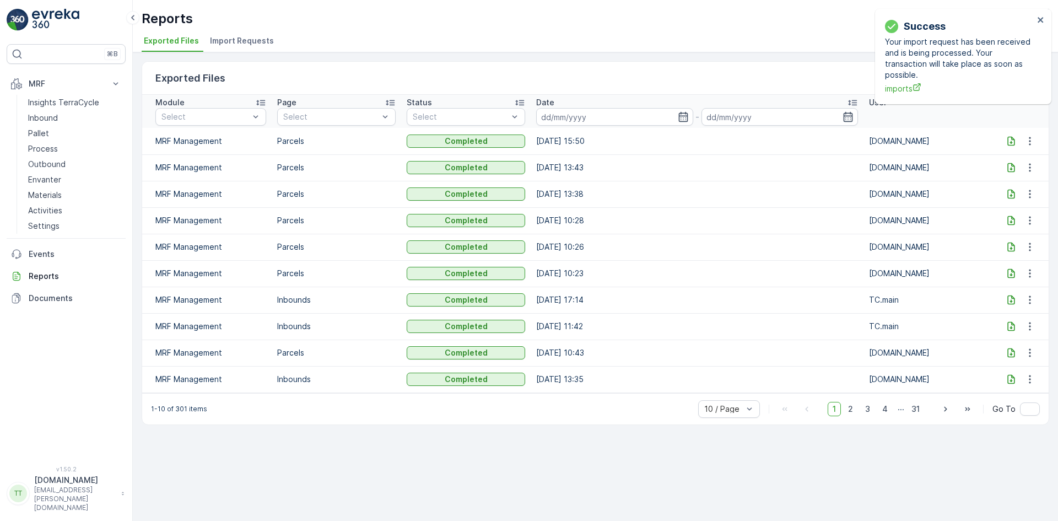
click at [245, 41] on span "Import Requests" at bounding box center [242, 40] width 64 height 11
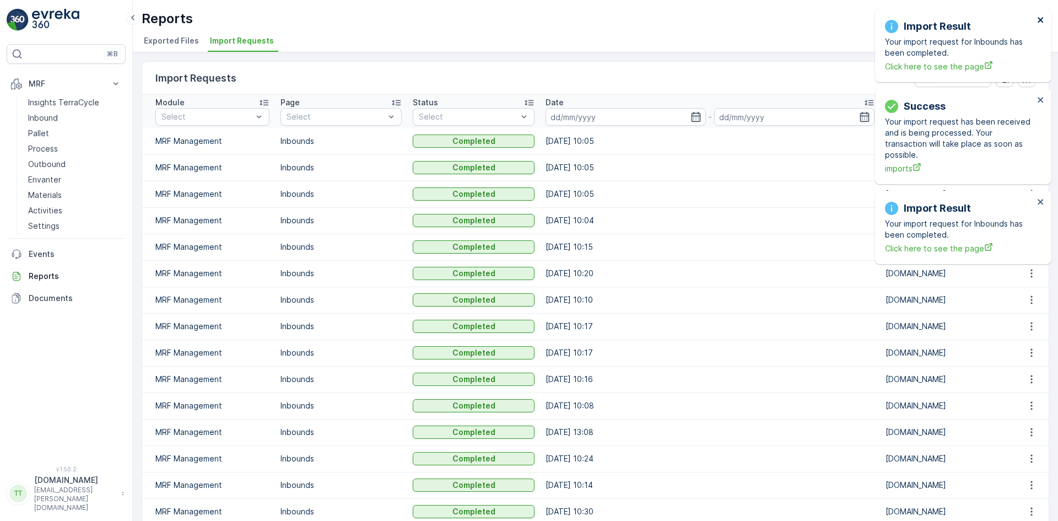
click at [1041, 17] on icon "close" at bounding box center [1041, 19] width 8 height 9
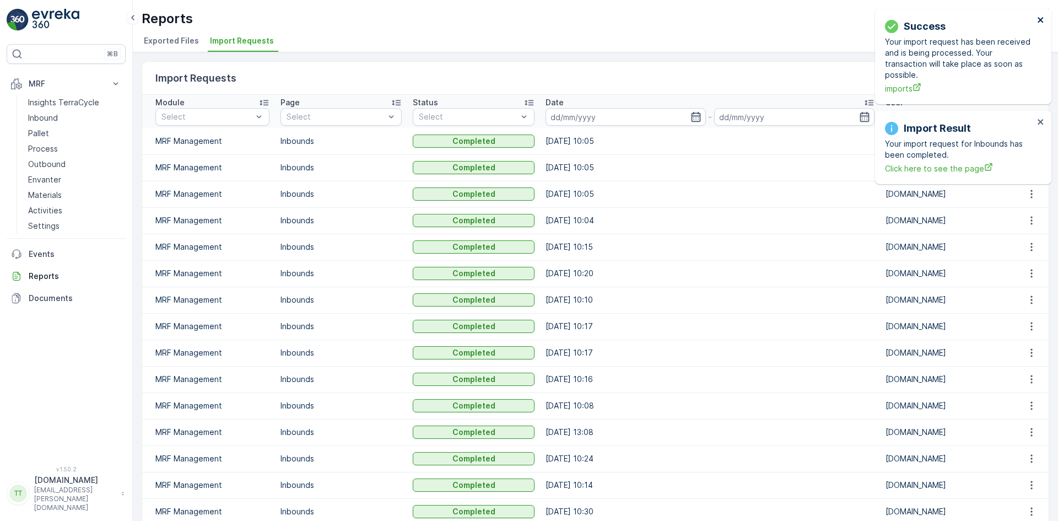
click at [1041, 17] on icon "close" at bounding box center [1041, 19] width 8 height 9
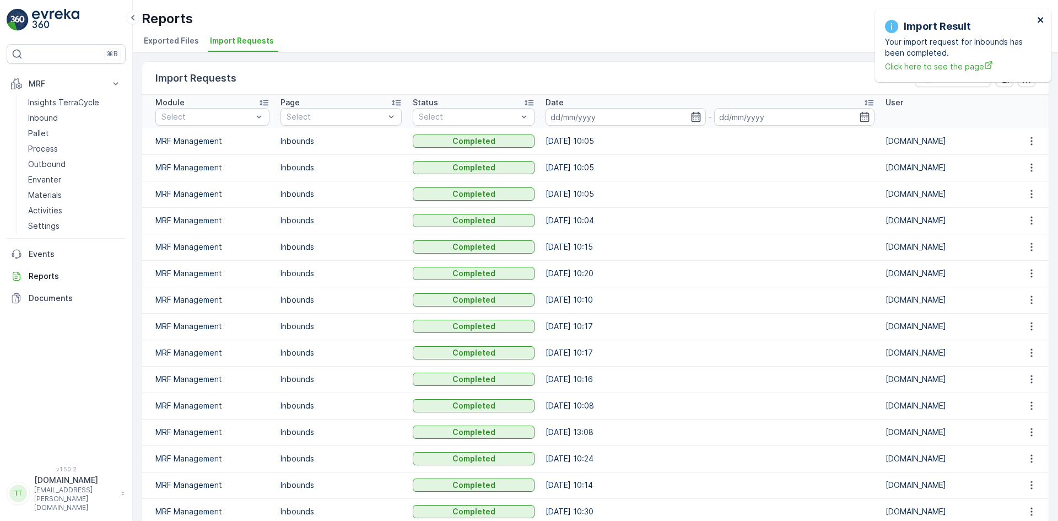
click at [1040, 20] on icon "close" at bounding box center [1040, 20] width 6 height 6
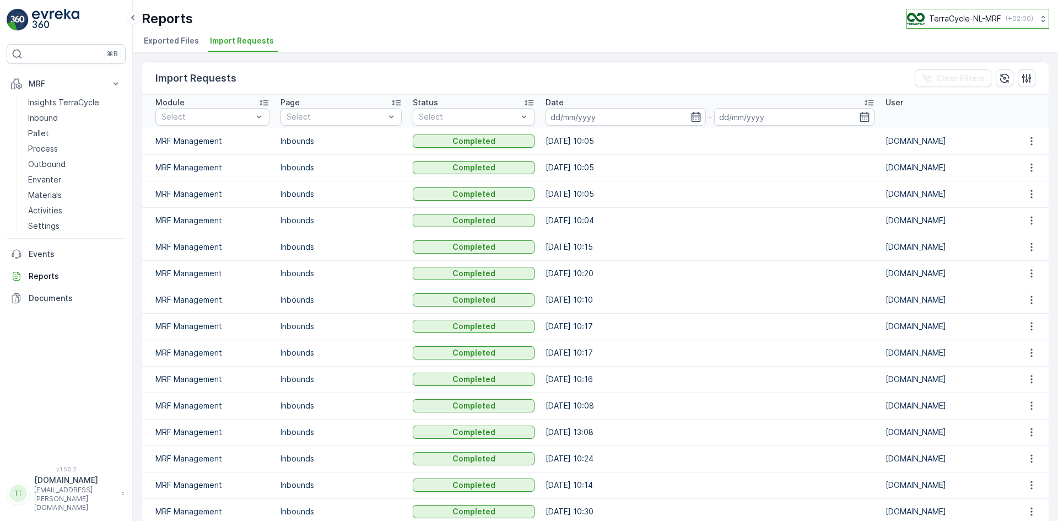
click at [967, 17] on p "TerraCycle-NL-MRF" at bounding box center [965, 18] width 72 height 11
type input "nz"
click at [964, 72] on span "TerraCycle-NZ01-TripleP" at bounding box center [960, 67] width 92 height 11
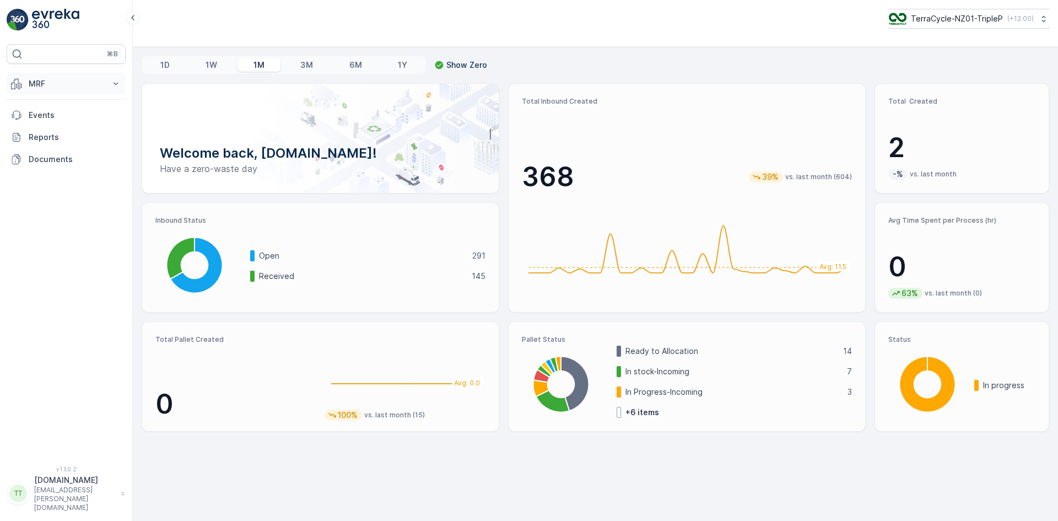
click at [54, 80] on p "MRF" at bounding box center [66, 83] width 75 height 11
click at [55, 116] on p "Inbound" at bounding box center [43, 117] width 30 height 11
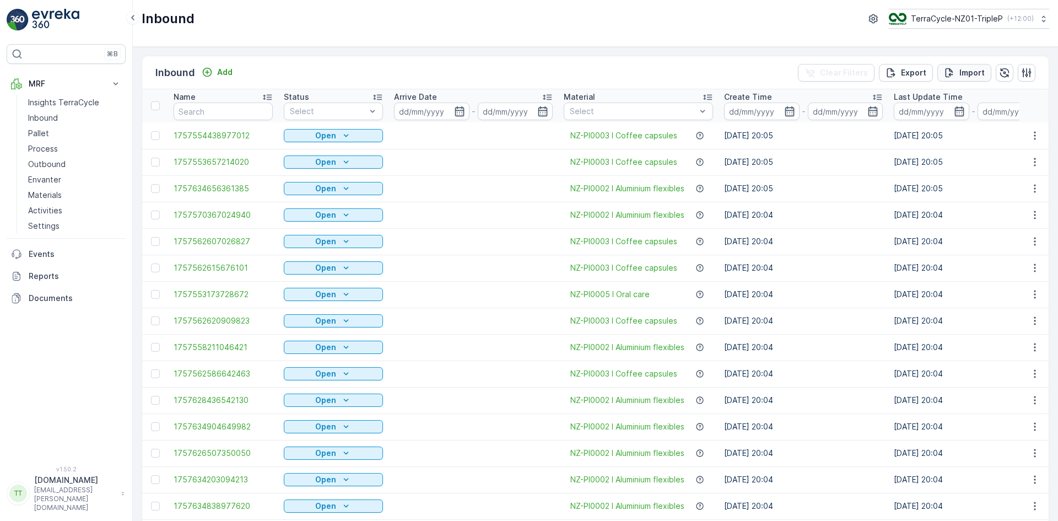
click at [961, 68] on p "Import" at bounding box center [971, 72] width 25 height 11
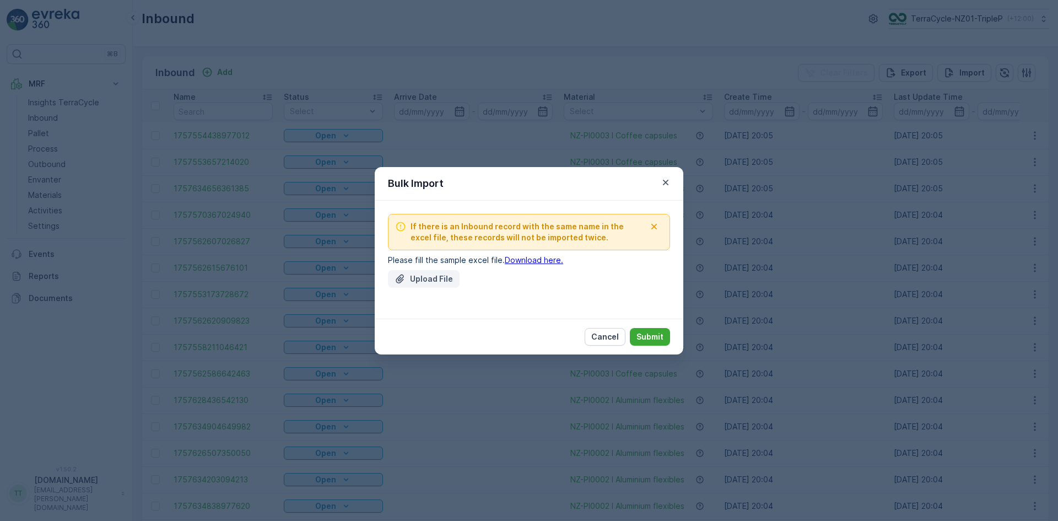
click at [420, 277] on p "Upload File" at bounding box center [431, 278] width 43 height 11
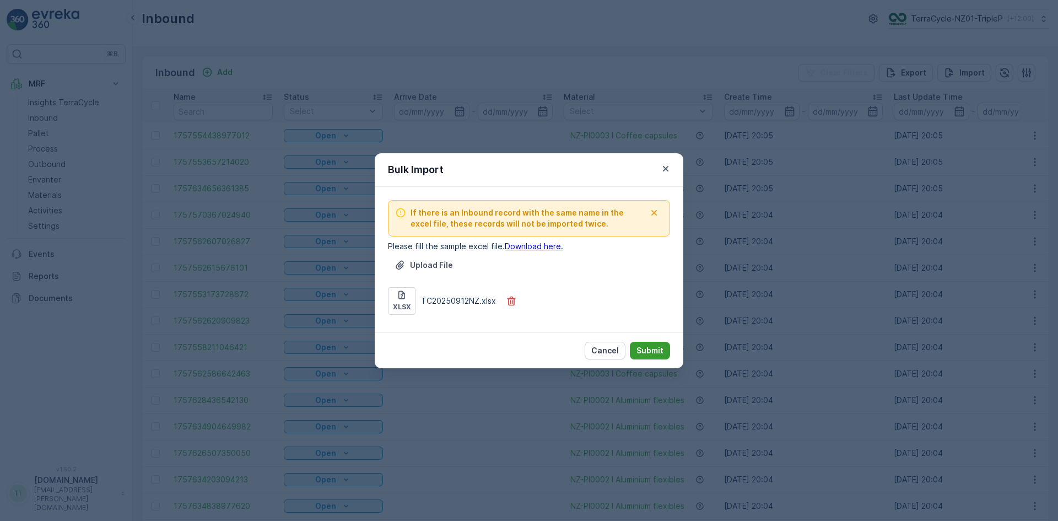
click at [657, 351] on p "Submit" at bounding box center [649, 350] width 27 height 11
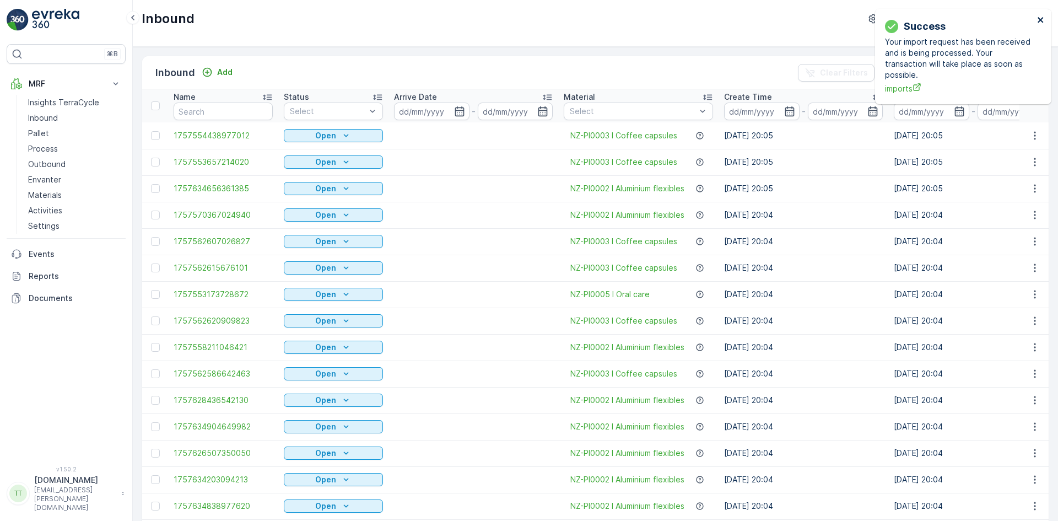
click at [1040, 19] on icon "close" at bounding box center [1041, 19] width 8 height 9
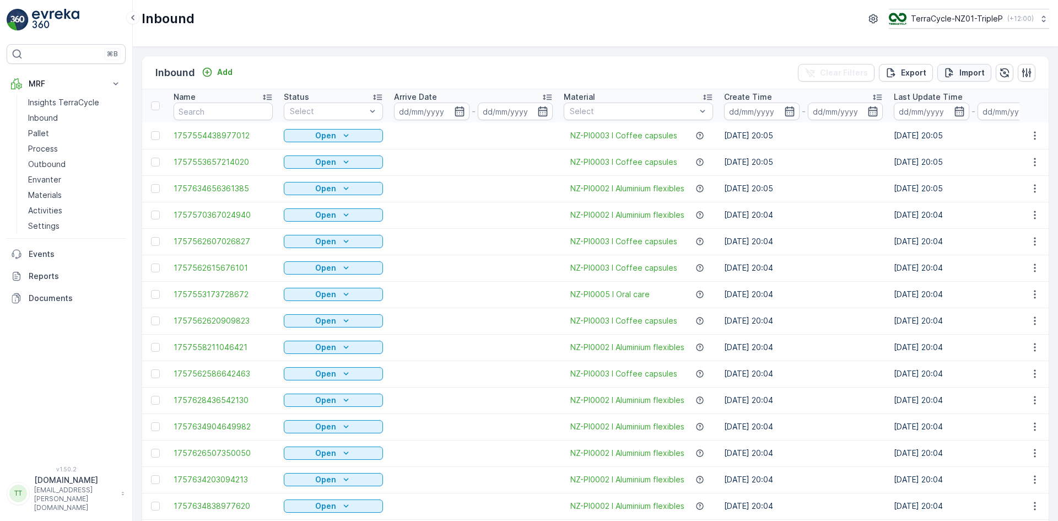
click at [954, 74] on div "Import" at bounding box center [964, 72] width 41 height 11
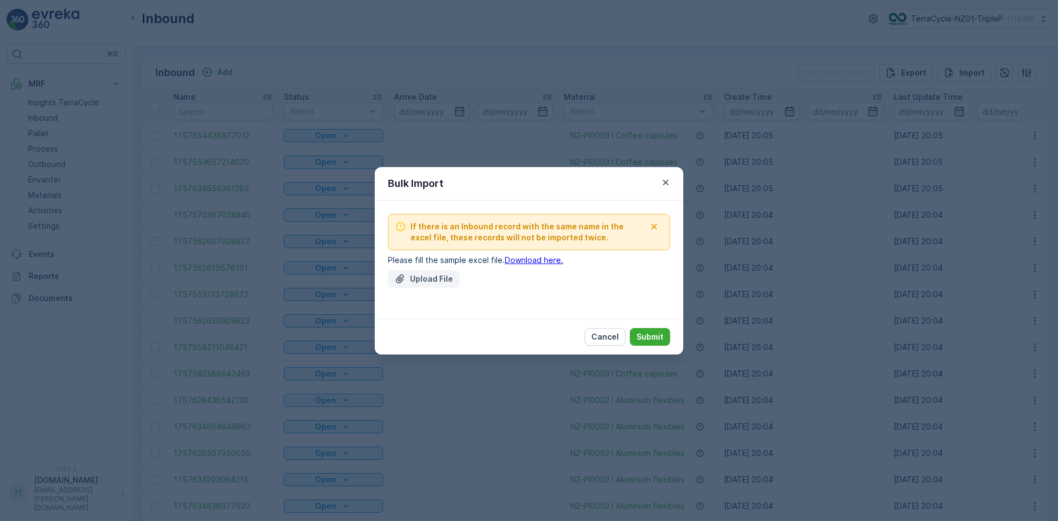
click at [403, 281] on icon "Upload File" at bounding box center [399, 278] width 11 height 11
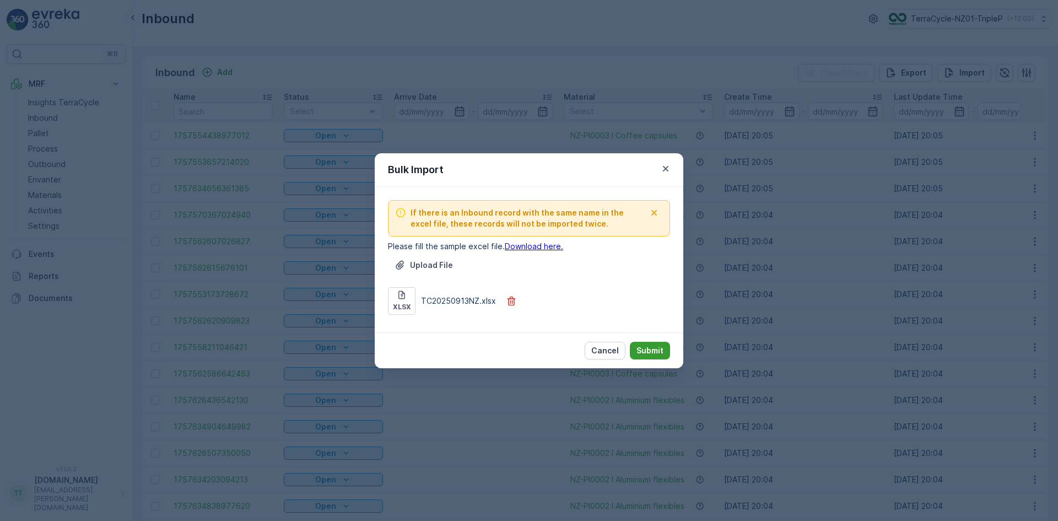
click at [649, 347] on p "Submit" at bounding box center [649, 350] width 27 height 11
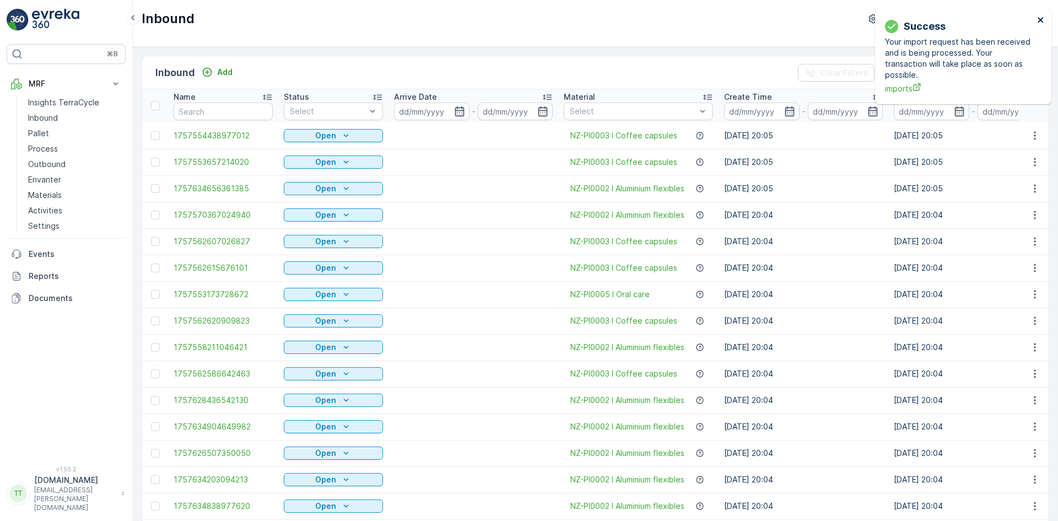
click at [1039, 20] on icon "close" at bounding box center [1040, 20] width 6 height 6
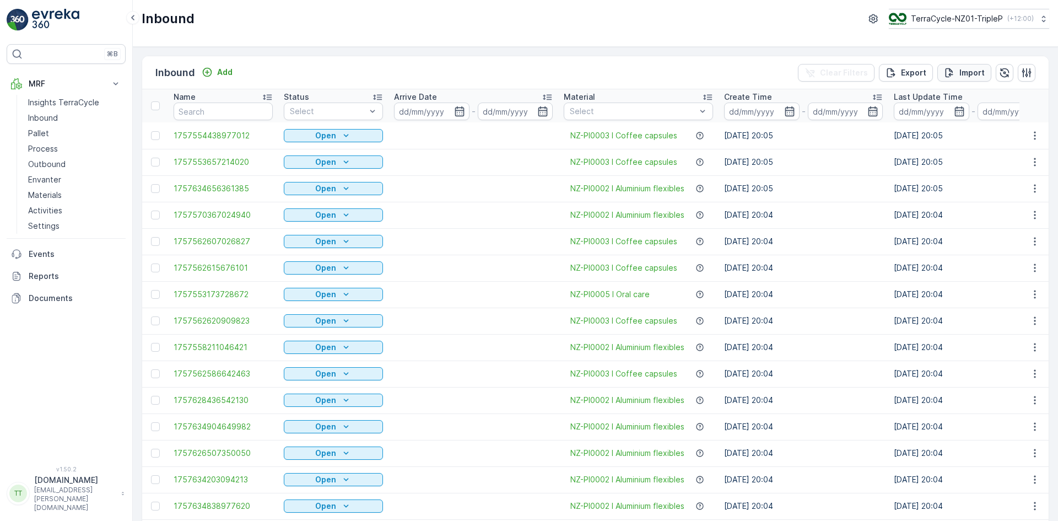
click at [966, 67] on p "Import" at bounding box center [971, 72] width 25 height 11
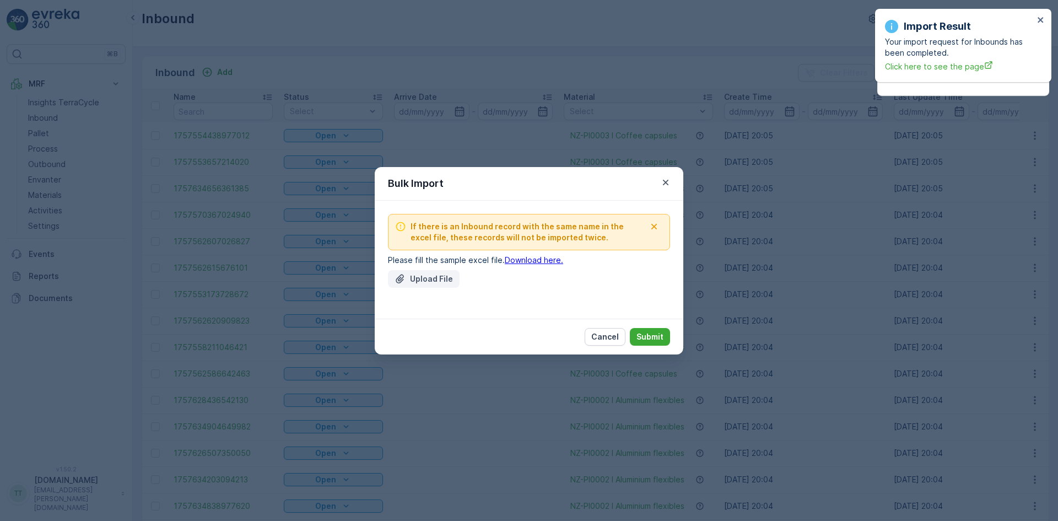
click at [425, 279] on p "Upload File" at bounding box center [431, 278] width 43 height 11
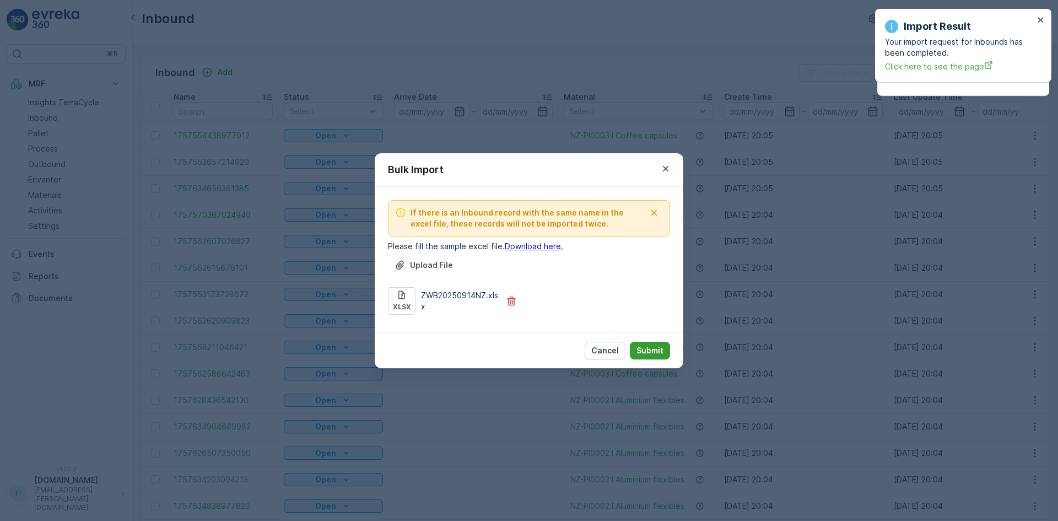
click at [656, 350] on p "Submit" at bounding box center [649, 350] width 27 height 11
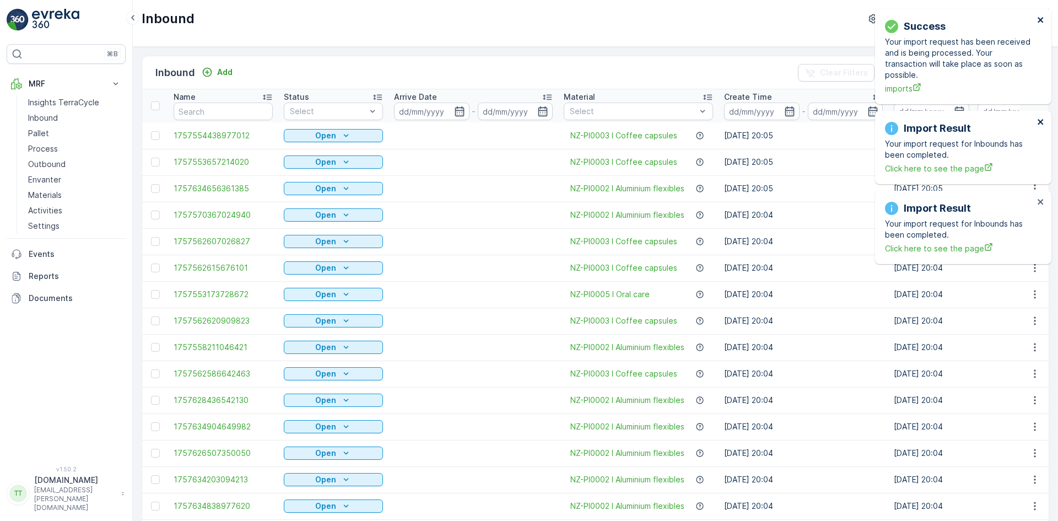
click at [1041, 21] on icon "close" at bounding box center [1040, 20] width 6 height 6
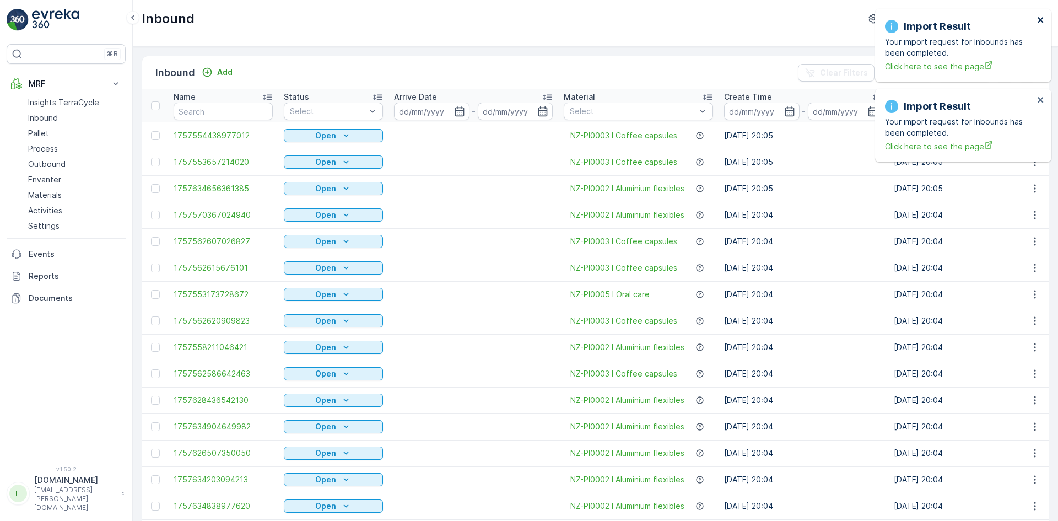
click at [1041, 21] on icon "close" at bounding box center [1040, 20] width 6 height 6
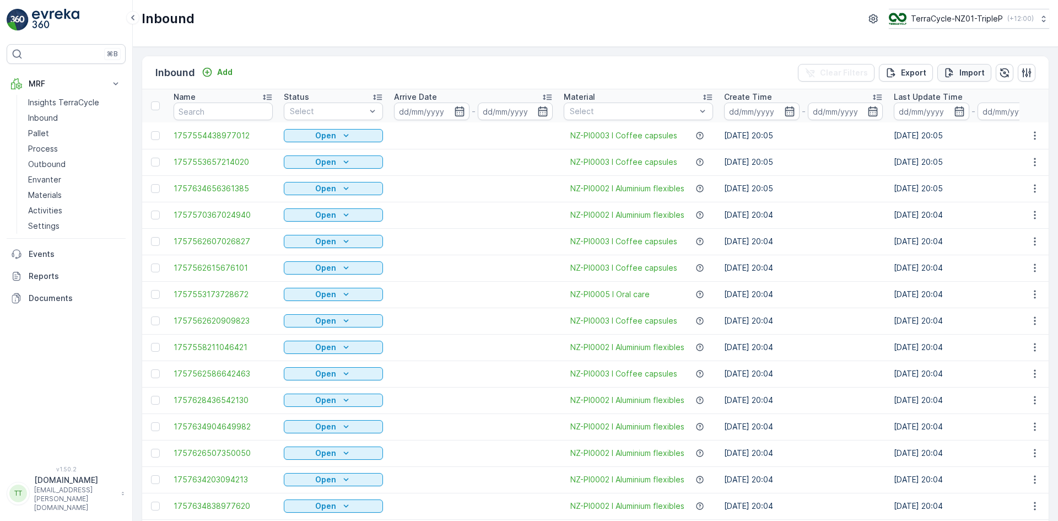
click at [967, 67] on p "Import" at bounding box center [971, 72] width 25 height 11
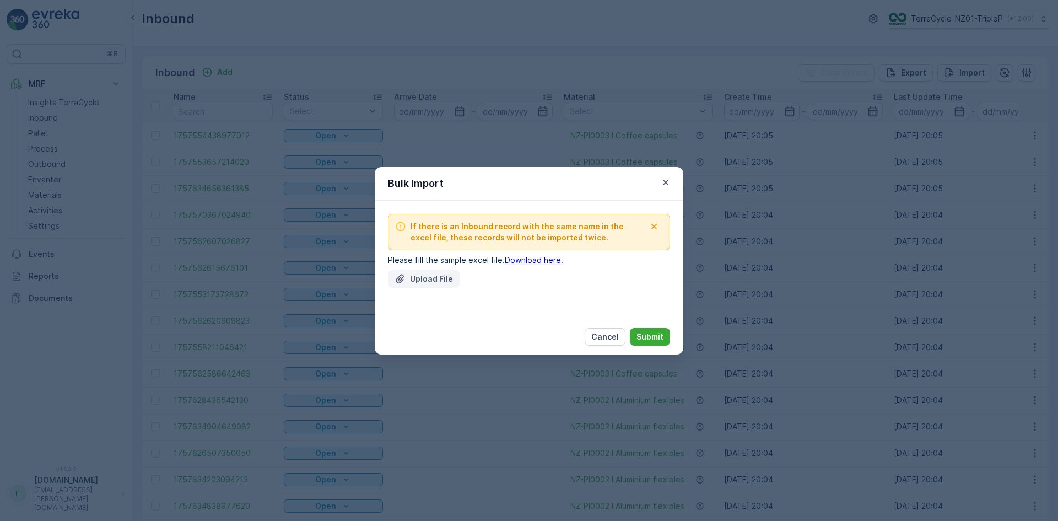
click at [412, 280] on p "Upload File" at bounding box center [431, 278] width 43 height 11
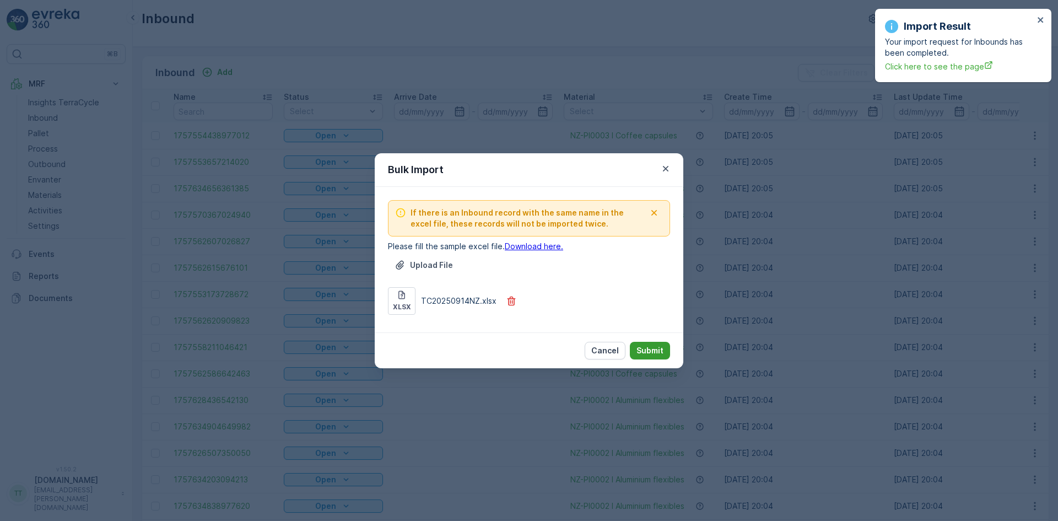
click at [651, 349] on p "Submit" at bounding box center [649, 350] width 27 height 11
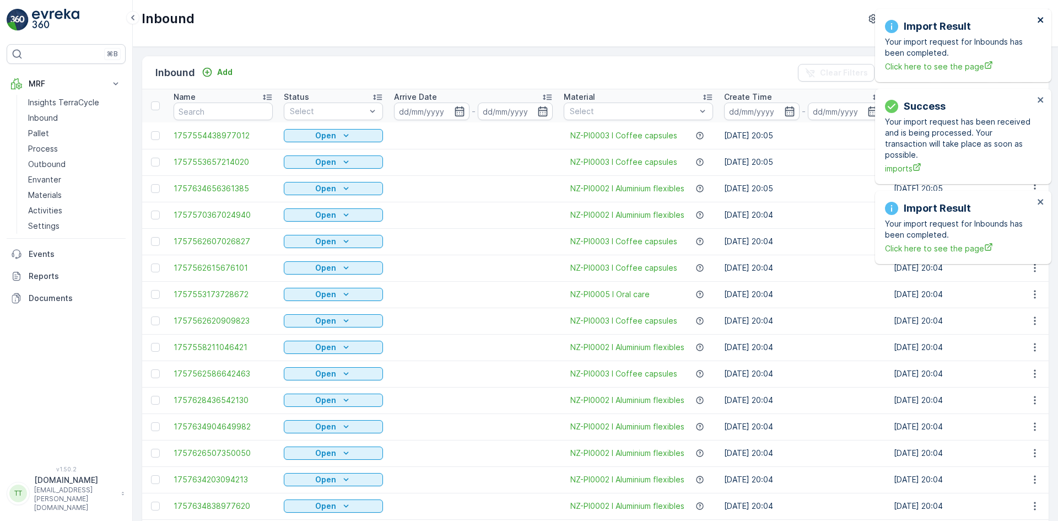
click at [1039, 18] on icon "close" at bounding box center [1041, 19] width 8 height 9
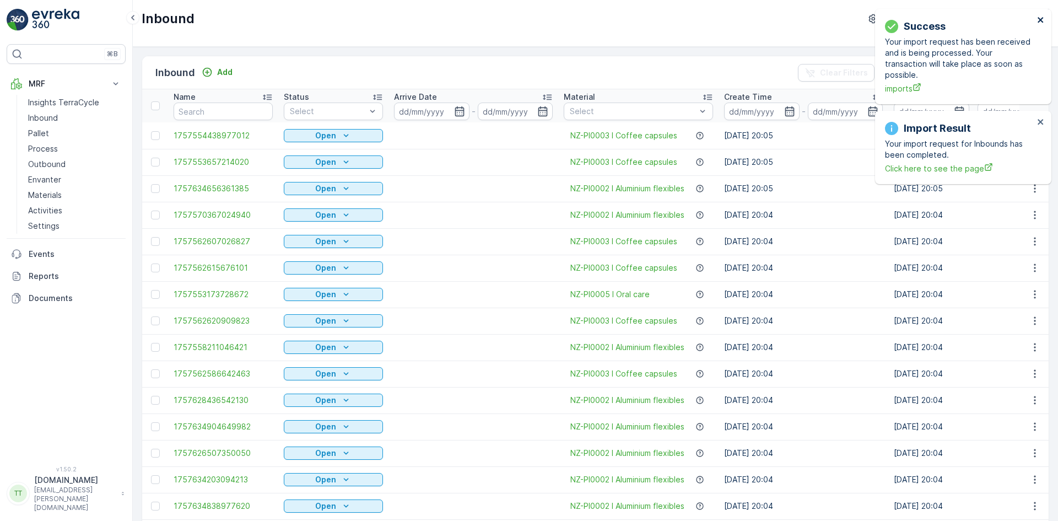
click at [1039, 18] on icon "close" at bounding box center [1041, 19] width 8 height 9
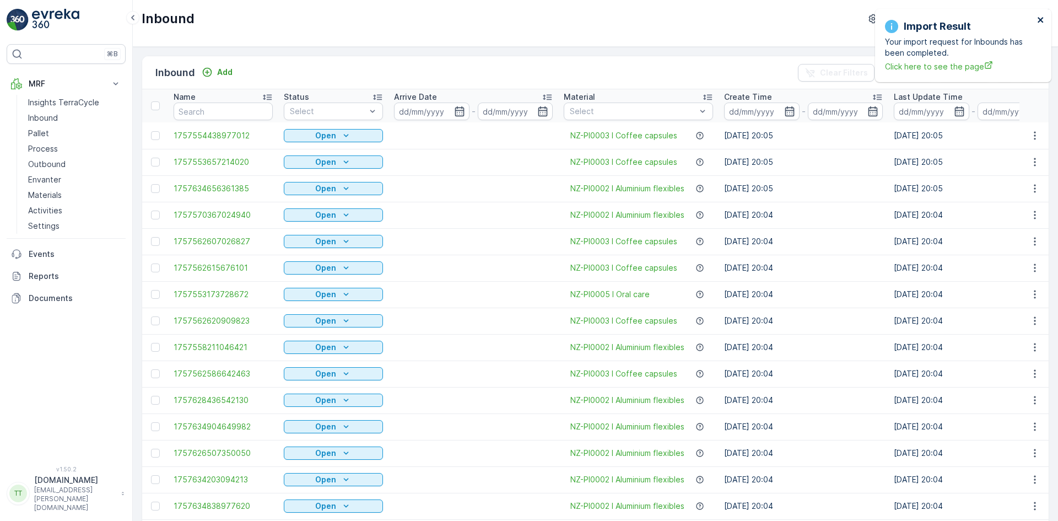
click at [1039, 18] on icon "close" at bounding box center [1041, 19] width 8 height 9
click at [50, 273] on p "Reports" at bounding box center [75, 275] width 93 height 11
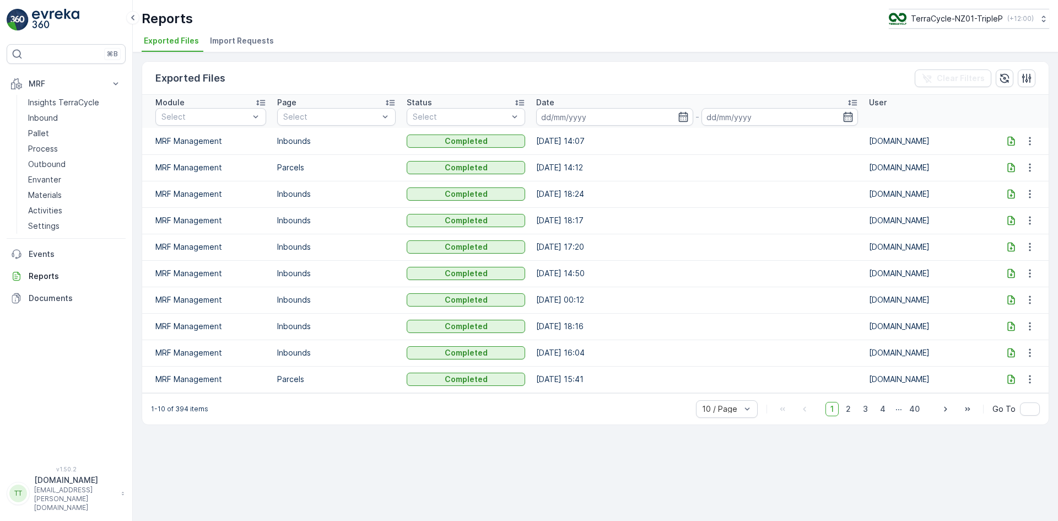
click at [245, 40] on span "Import Requests" at bounding box center [242, 40] width 64 height 11
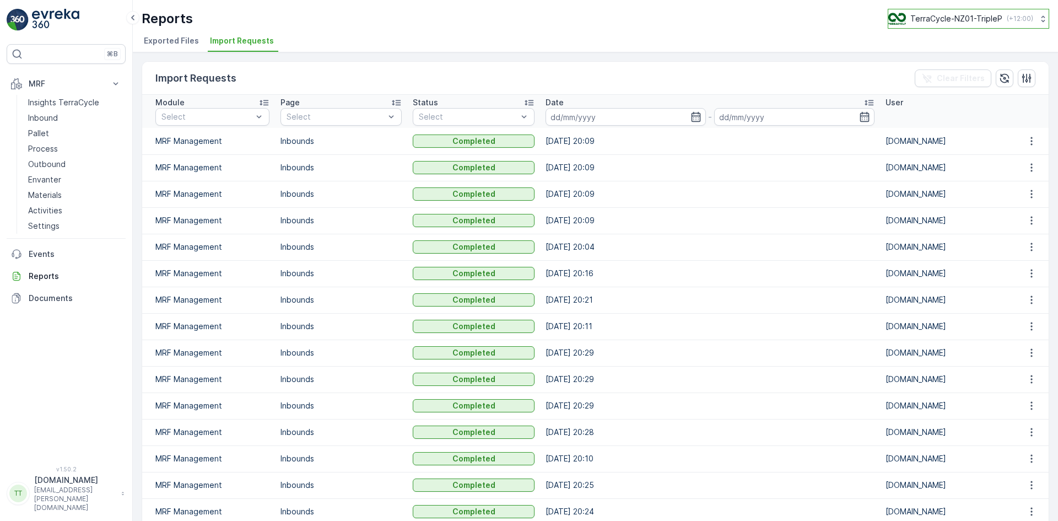
click at [959, 17] on p "TerraCycle-NZ01-TripleP" at bounding box center [956, 18] width 92 height 11
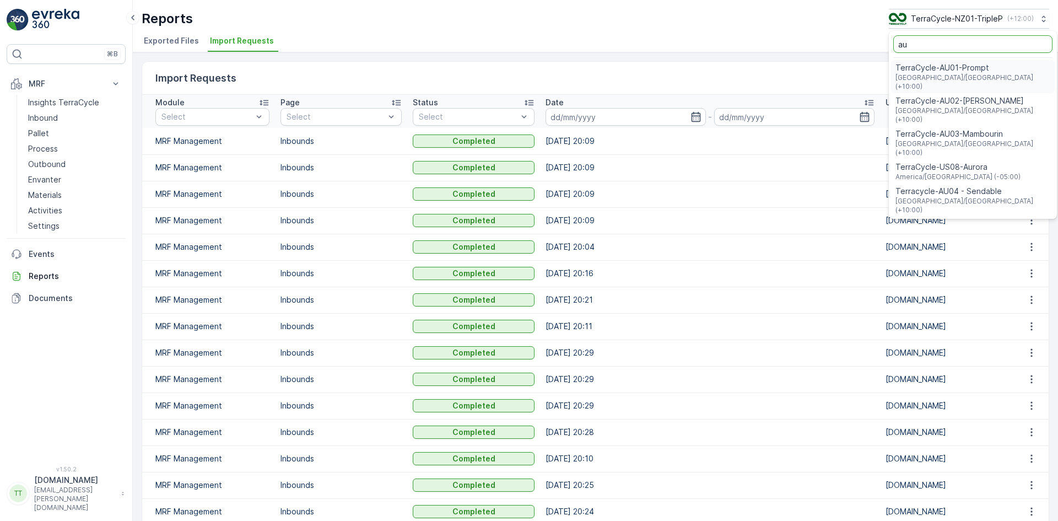
type input "au"
click at [955, 63] on span "TerraCycle-AU01-Prompt" at bounding box center [972, 67] width 155 height 11
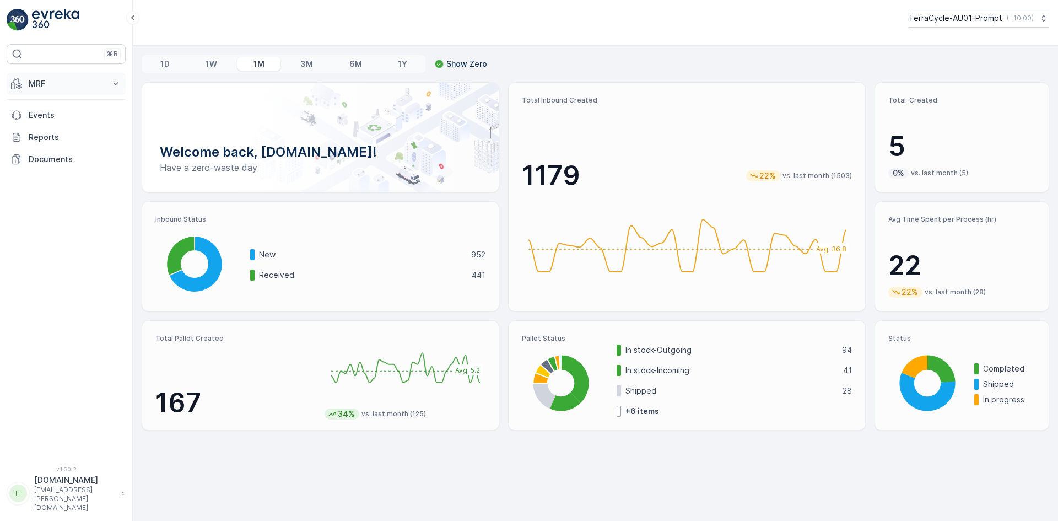
click at [45, 82] on p "MRF" at bounding box center [66, 83] width 75 height 11
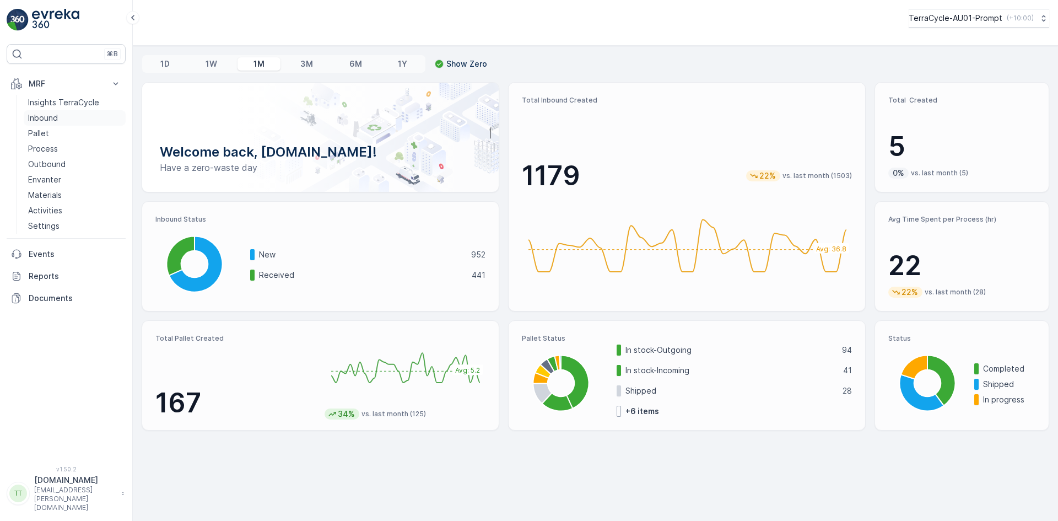
click at [57, 112] on link "Inbound" at bounding box center [75, 117] width 102 height 15
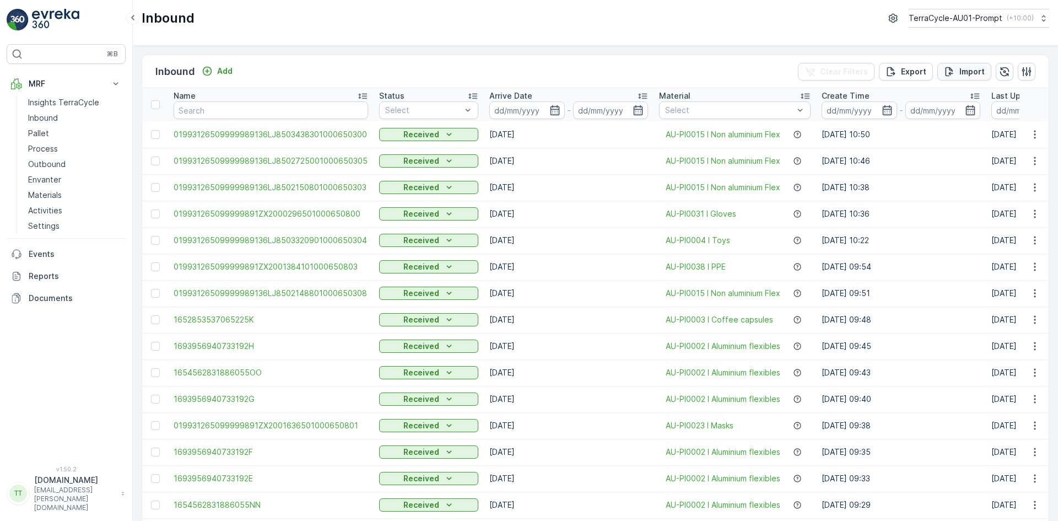
click at [970, 67] on p "Import" at bounding box center [971, 71] width 25 height 11
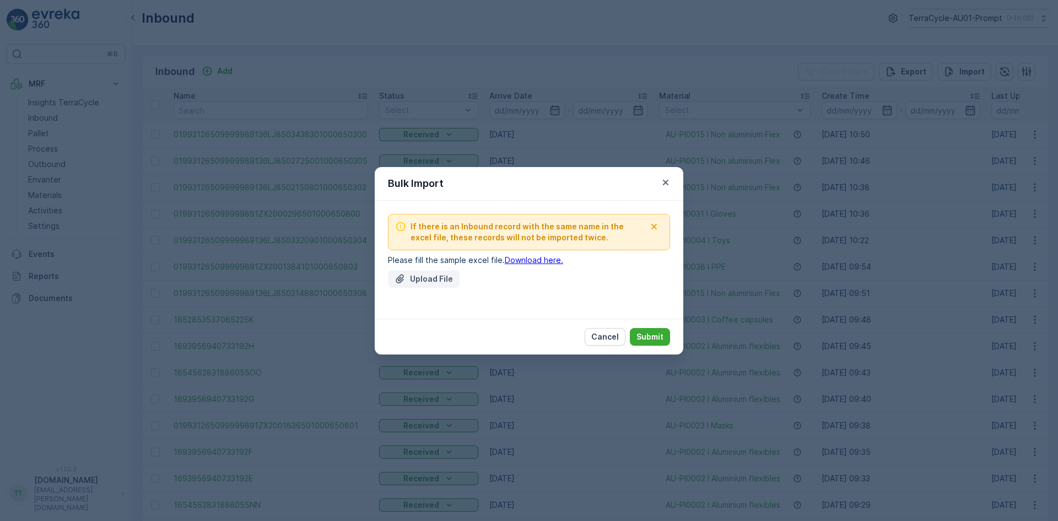
click at [408, 278] on div "Upload File" at bounding box center [423, 278] width 58 height 11
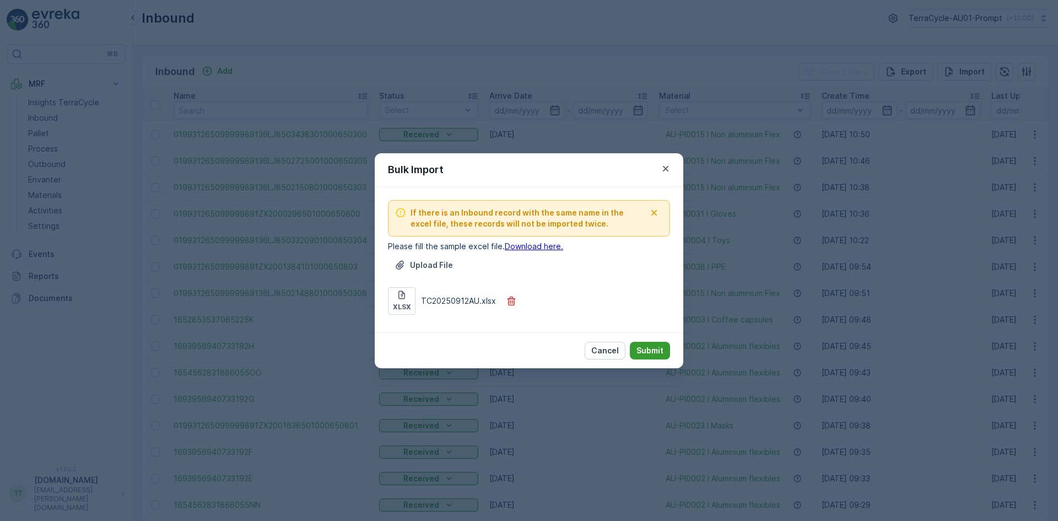
click at [650, 350] on p "Submit" at bounding box center [649, 350] width 27 height 11
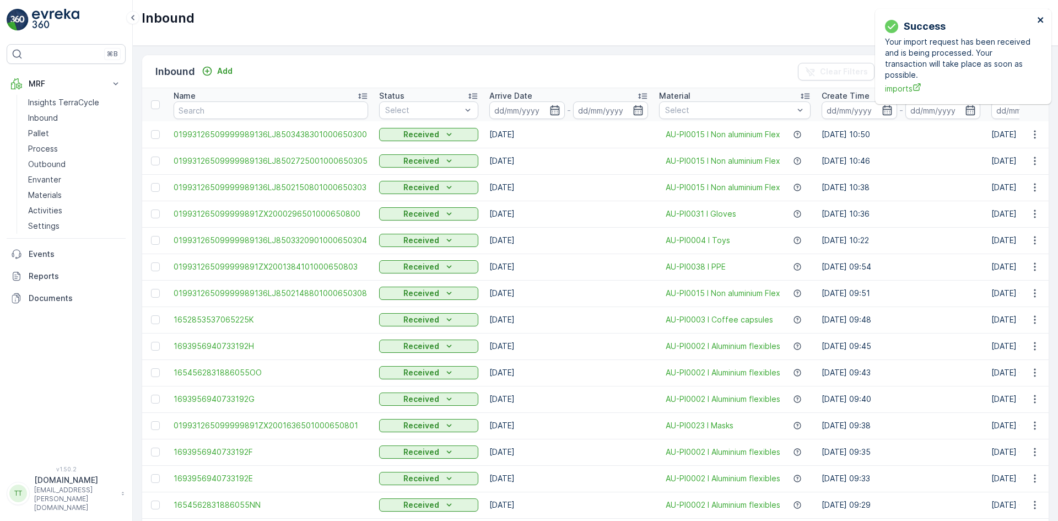
click at [1039, 18] on icon "close" at bounding box center [1040, 20] width 6 height 6
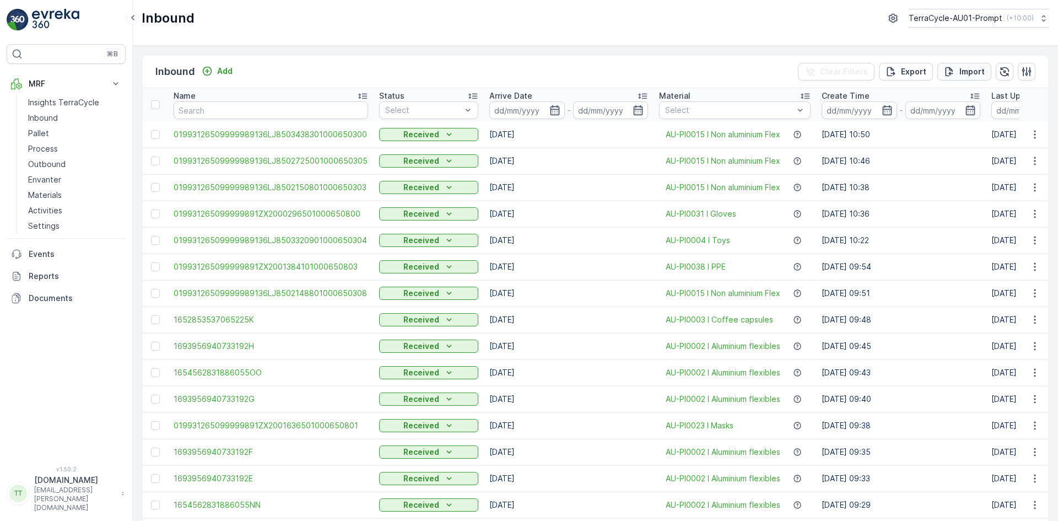
click at [970, 69] on p "Import" at bounding box center [971, 71] width 25 height 11
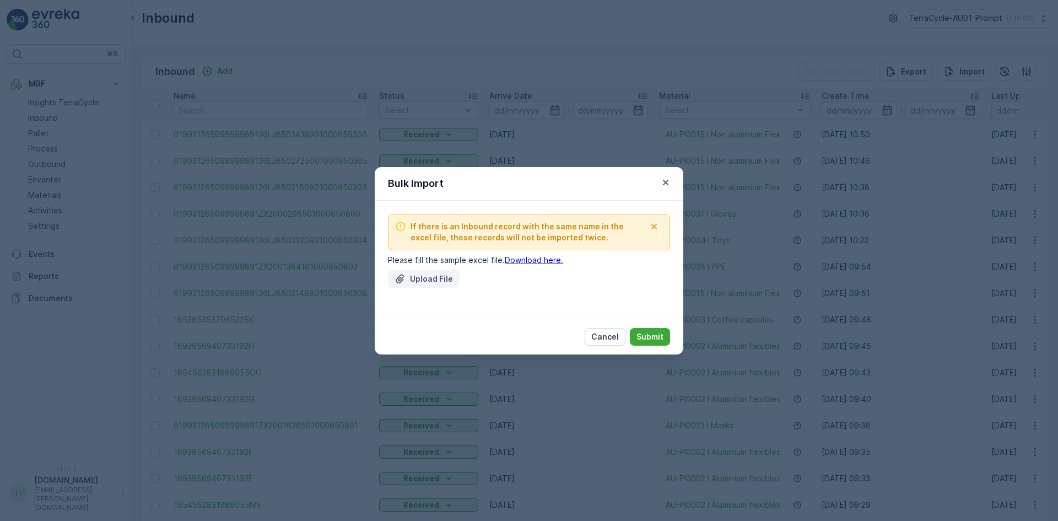
click at [424, 287] on button "Upload File" at bounding box center [424, 279] width 72 height 18
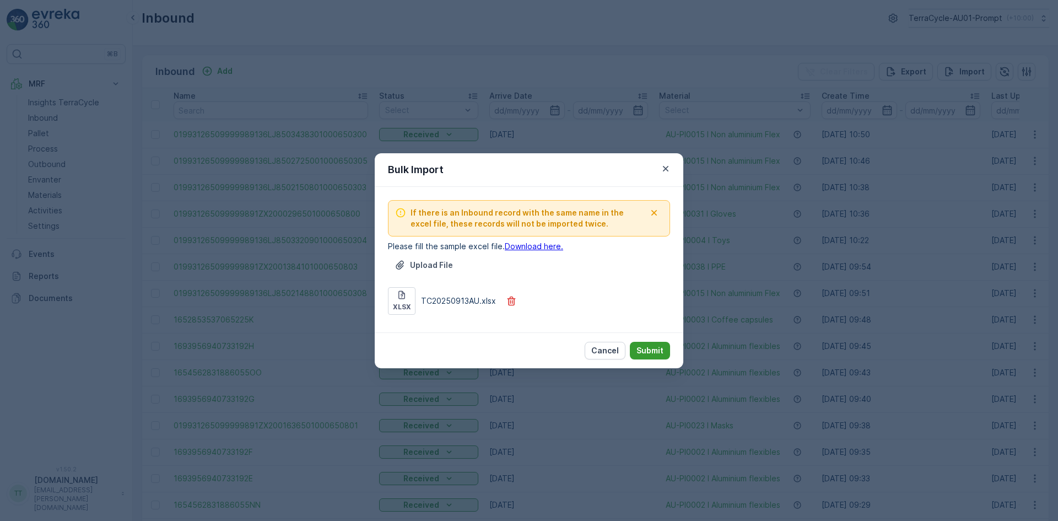
click at [649, 349] on p "Submit" at bounding box center [649, 350] width 27 height 11
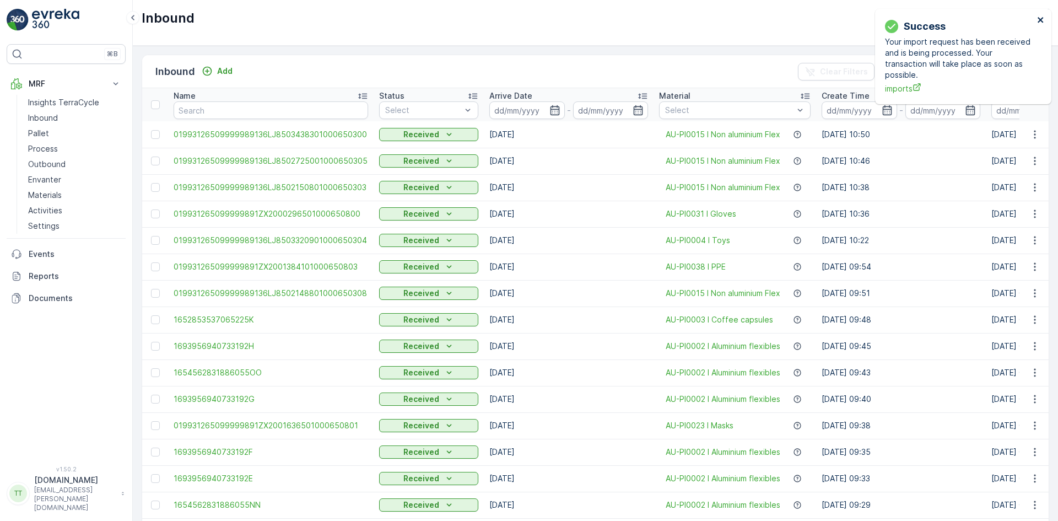
click at [1037, 18] on icon "close" at bounding box center [1041, 19] width 8 height 9
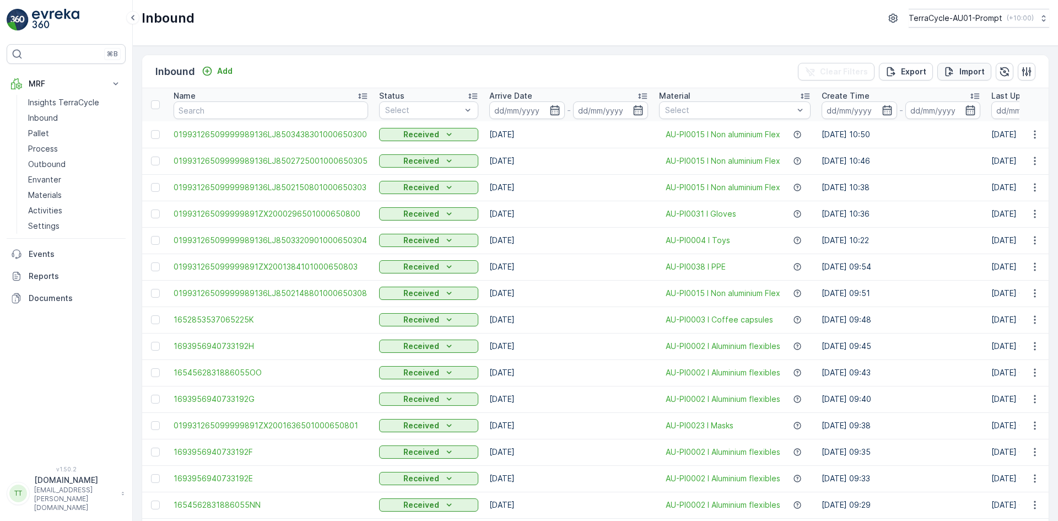
click at [950, 71] on icon "Import" at bounding box center [949, 71] width 11 height 11
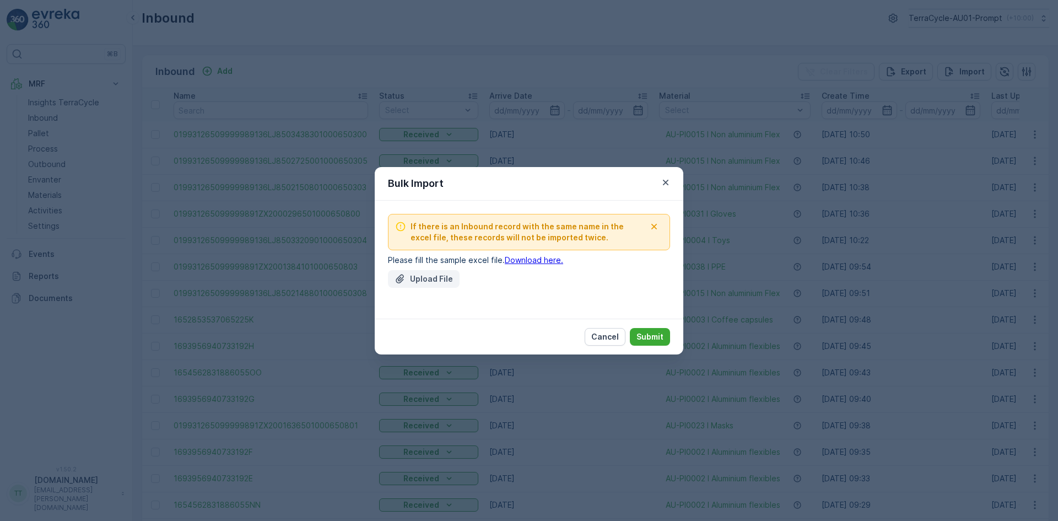
click at [406, 277] on div "Upload File" at bounding box center [423, 278] width 58 height 11
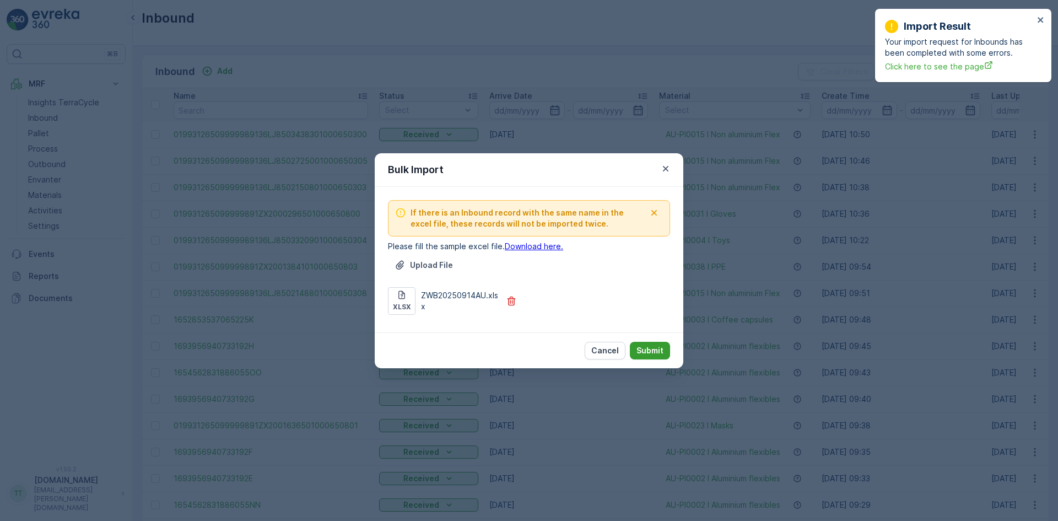
click at [657, 348] on p "Submit" at bounding box center [649, 350] width 27 height 11
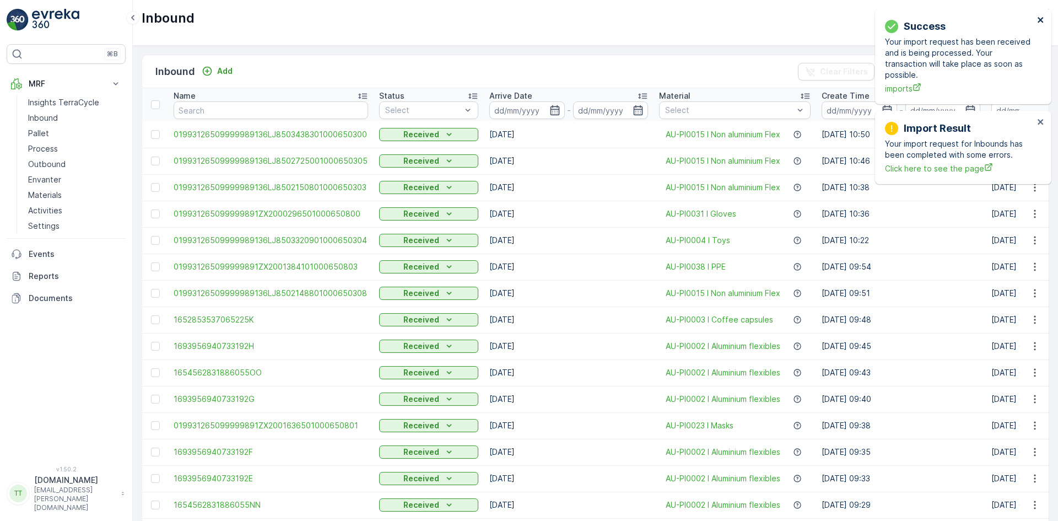
click at [1040, 20] on icon "close" at bounding box center [1040, 20] width 6 height 6
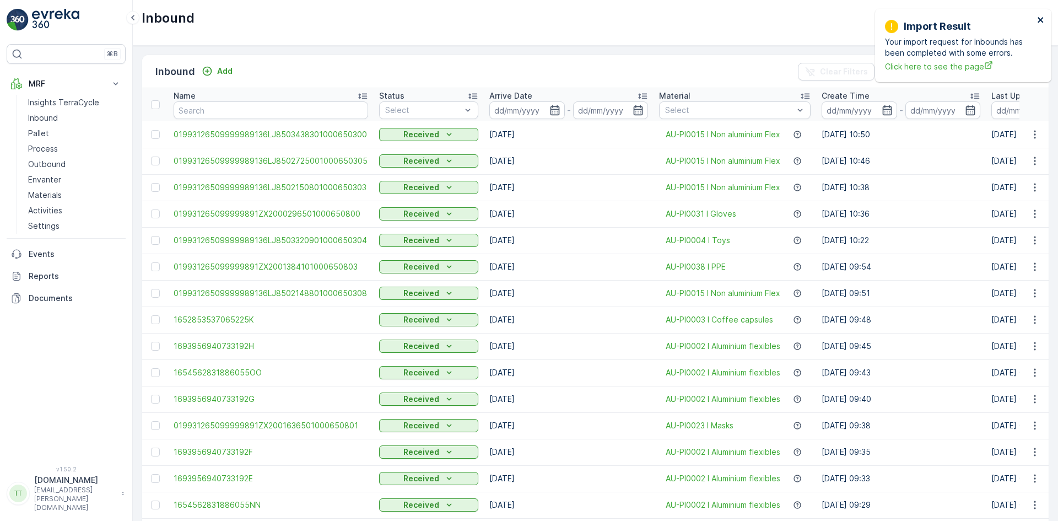
click at [1039, 20] on icon "close" at bounding box center [1040, 20] width 6 height 6
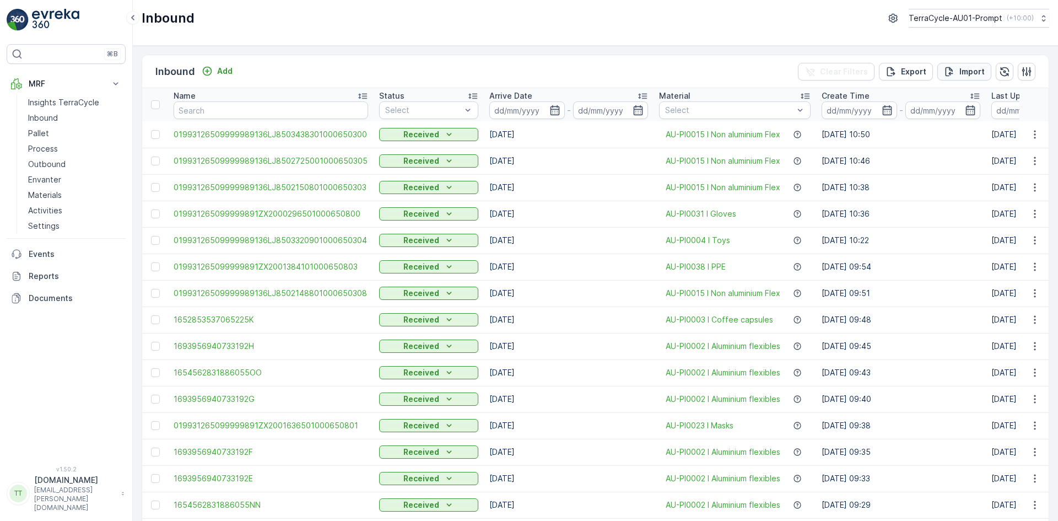
click at [955, 65] on button "Import" at bounding box center [964, 72] width 54 height 18
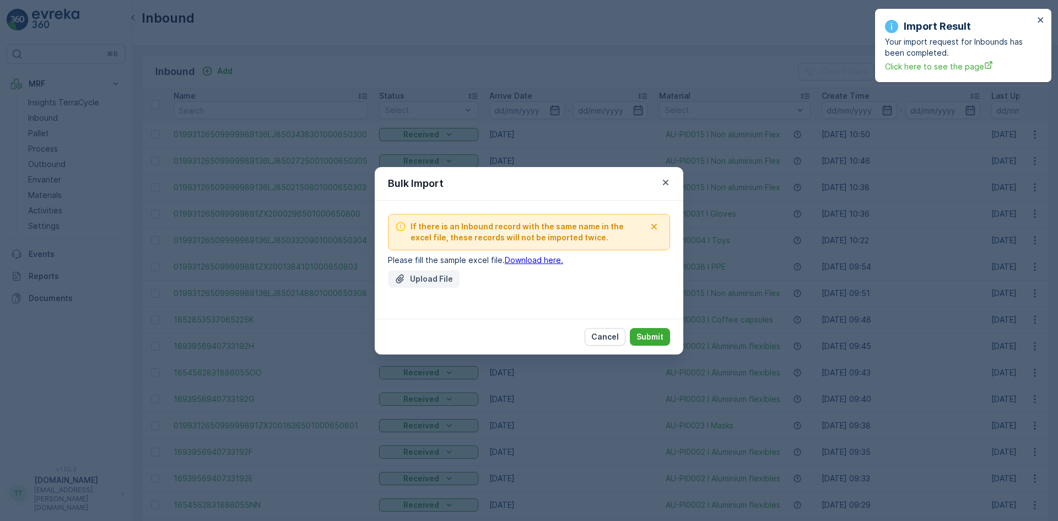
click at [414, 275] on p "Upload File" at bounding box center [431, 278] width 43 height 11
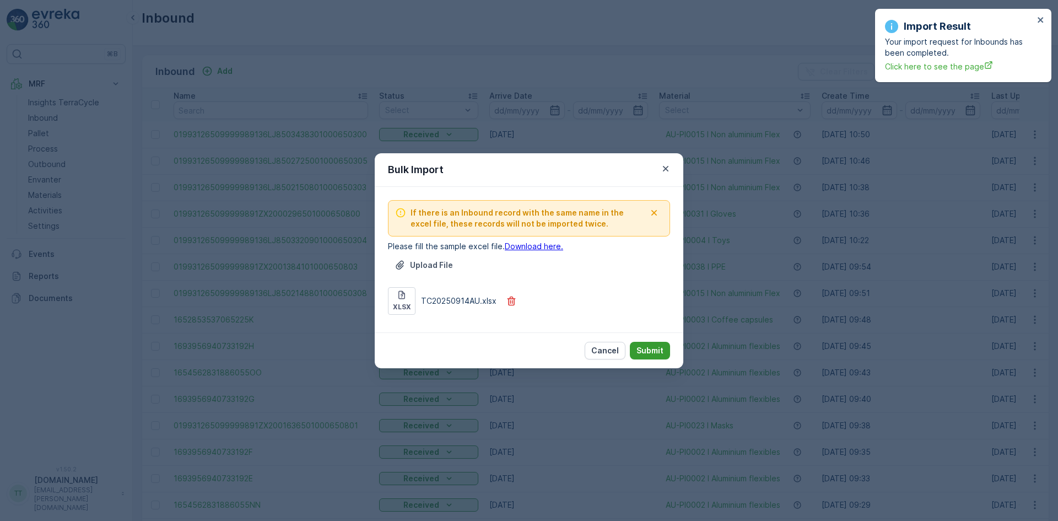
click at [653, 347] on p "Submit" at bounding box center [649, 350] width 27 height 11
